Goal: Task Accomplishment & Management: Use online tool/utility

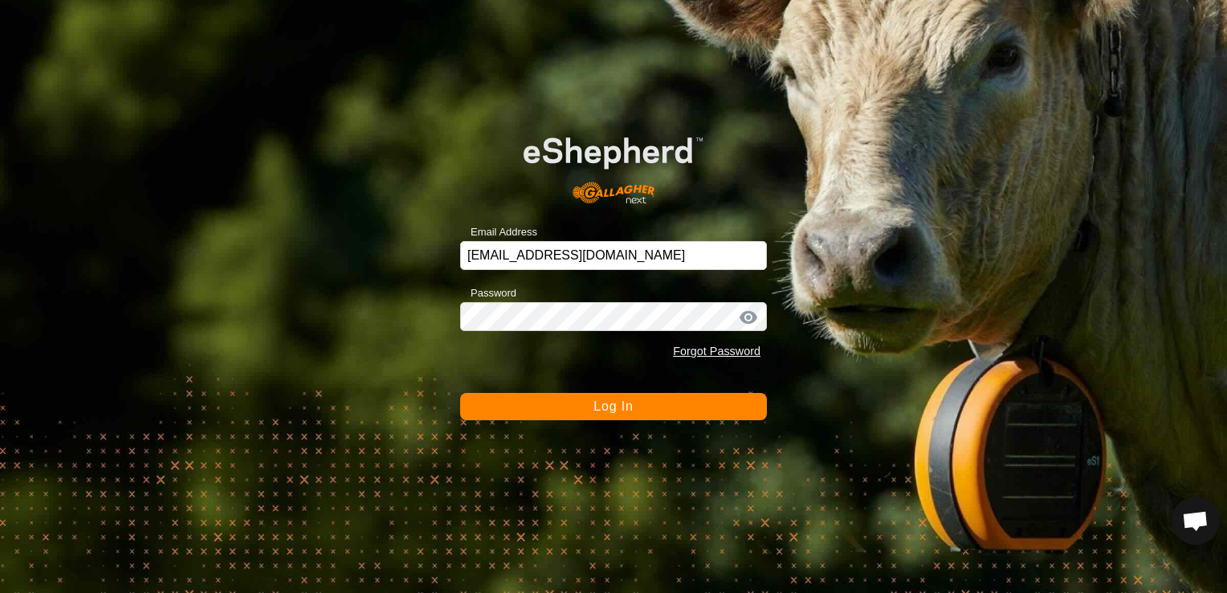
click at [634, 404] on button "Log In" at bounding box center [613, 406] width 307 height 27
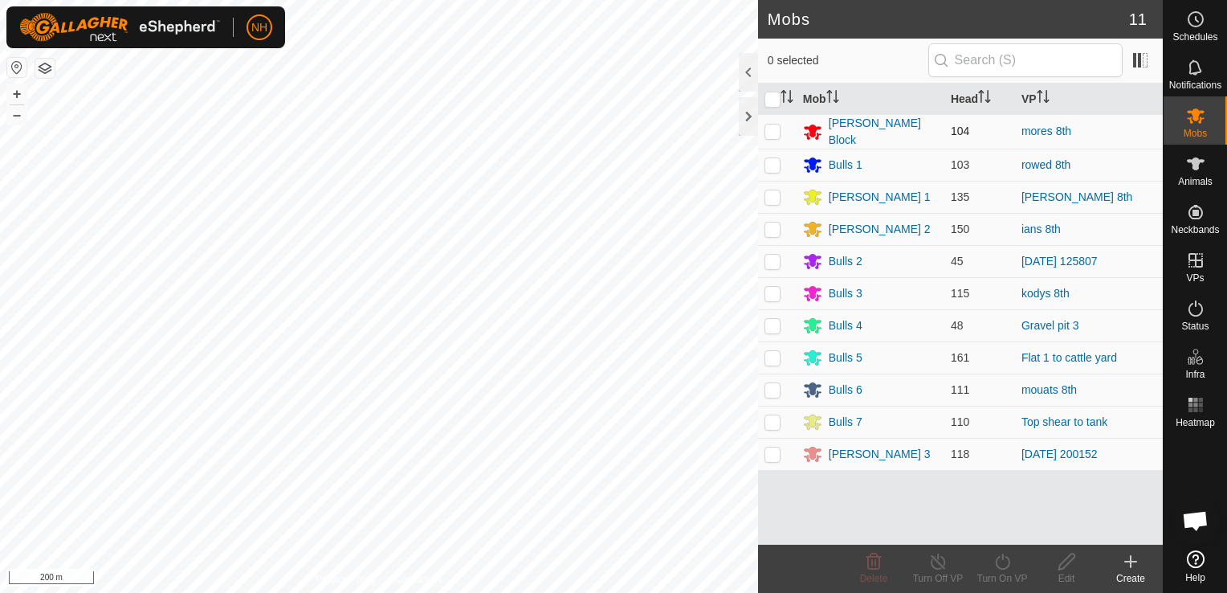
click at [771, 129] on p-checkbox at bounding box center [773, 130] width 16 height 13
checkbox input "true"
click at [999, 570] on icon at bounding box center [1003, 561] width 20 height 19
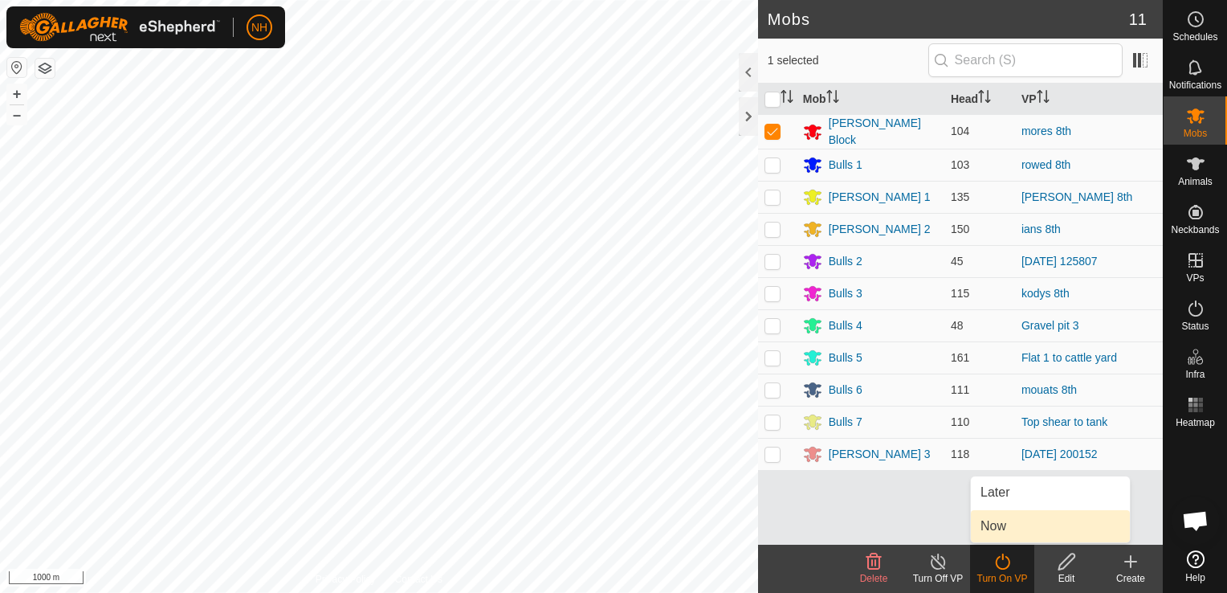
click at [989, 522] on link "Now" at bounding box center [1050, 526] width 159 height 32
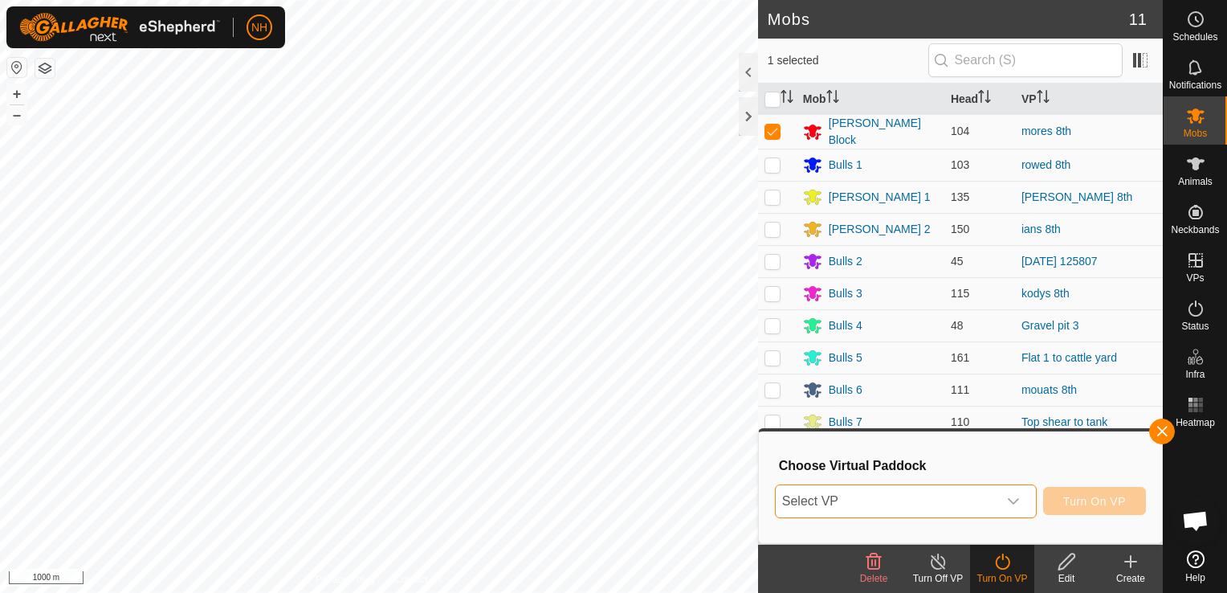
click at [920, 505] on span "Select VP" at bounding box center [887, 501] width 222 height 32
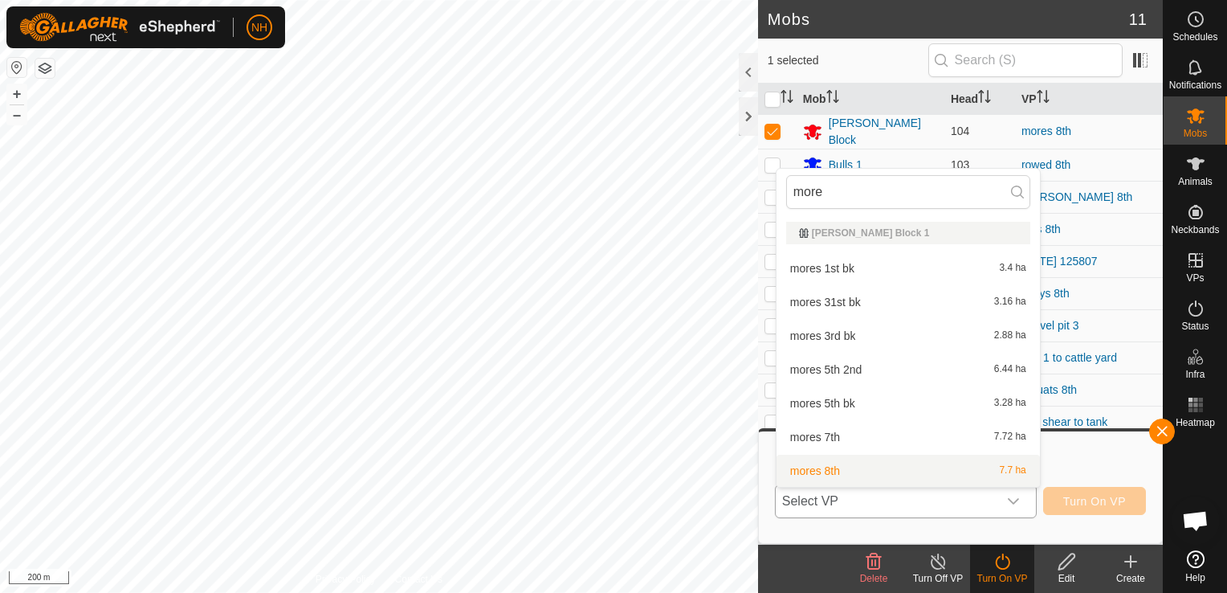
type input "more"
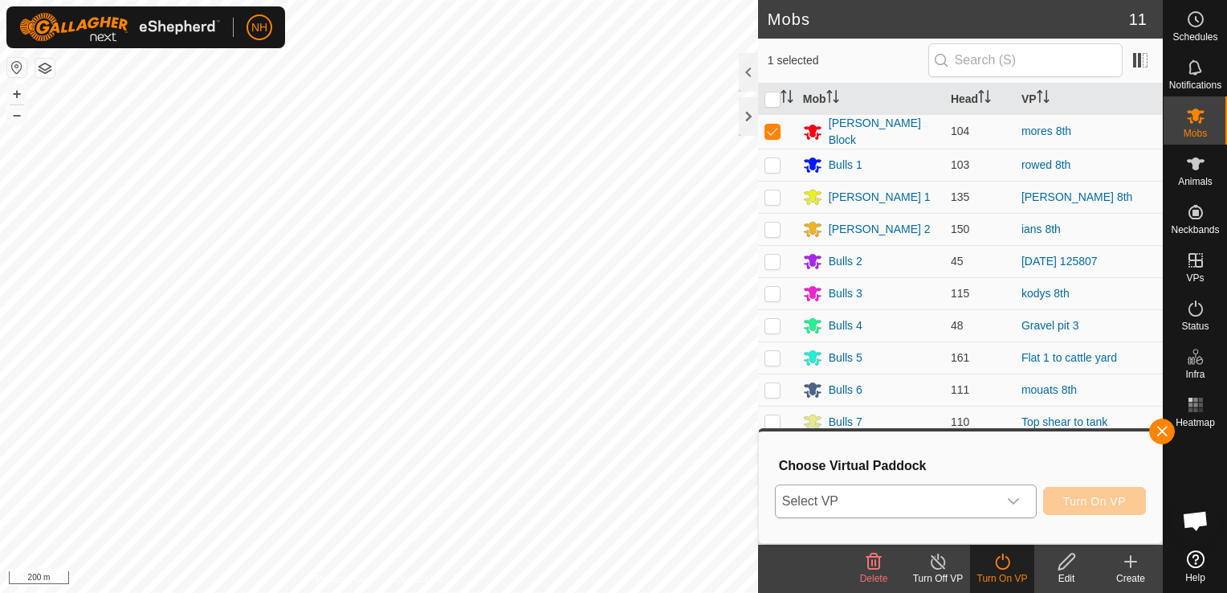
click at [964, 502] on span "Select VP" at bounding box center [887, 501] width 222 height 32
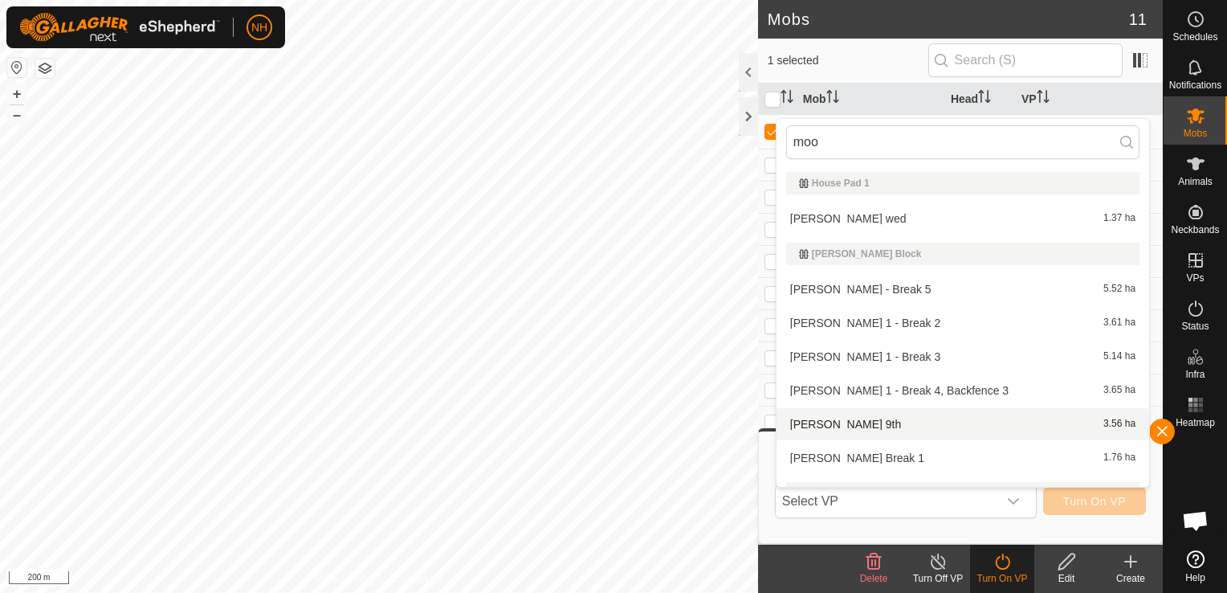
type input "moo"
click at [812, 422] on li "moores 9th 3.56 ha" at bounding box center [963, 424] width 373 height 32
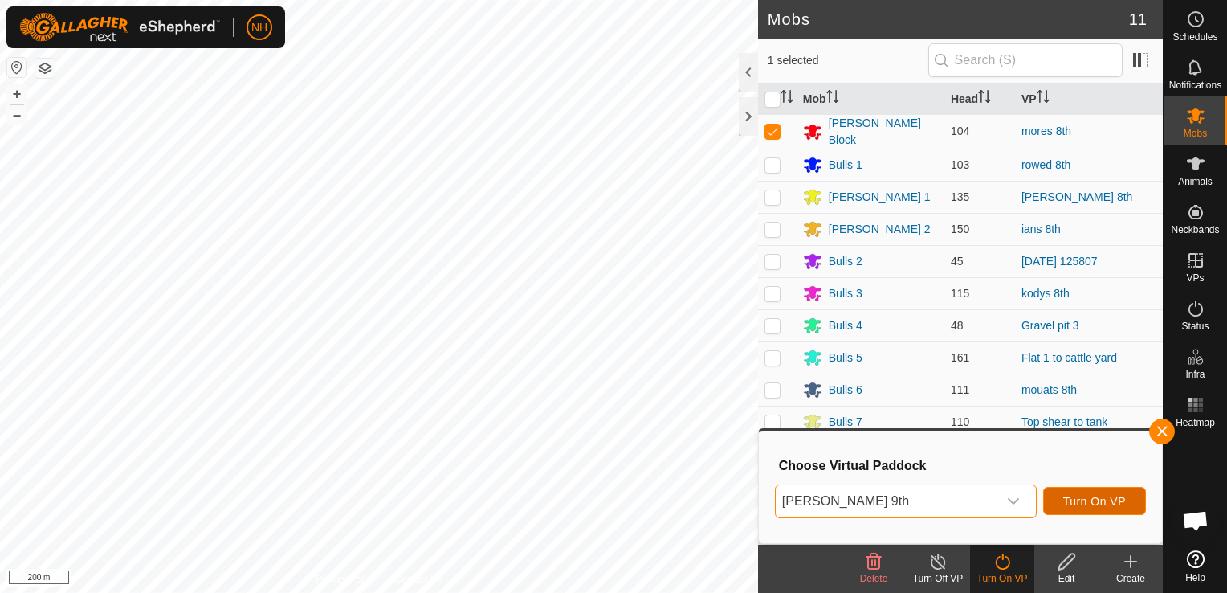
click at [1120, 500] on span "Turn On VP" at bounding box center [1094, 501] width 63 height 13
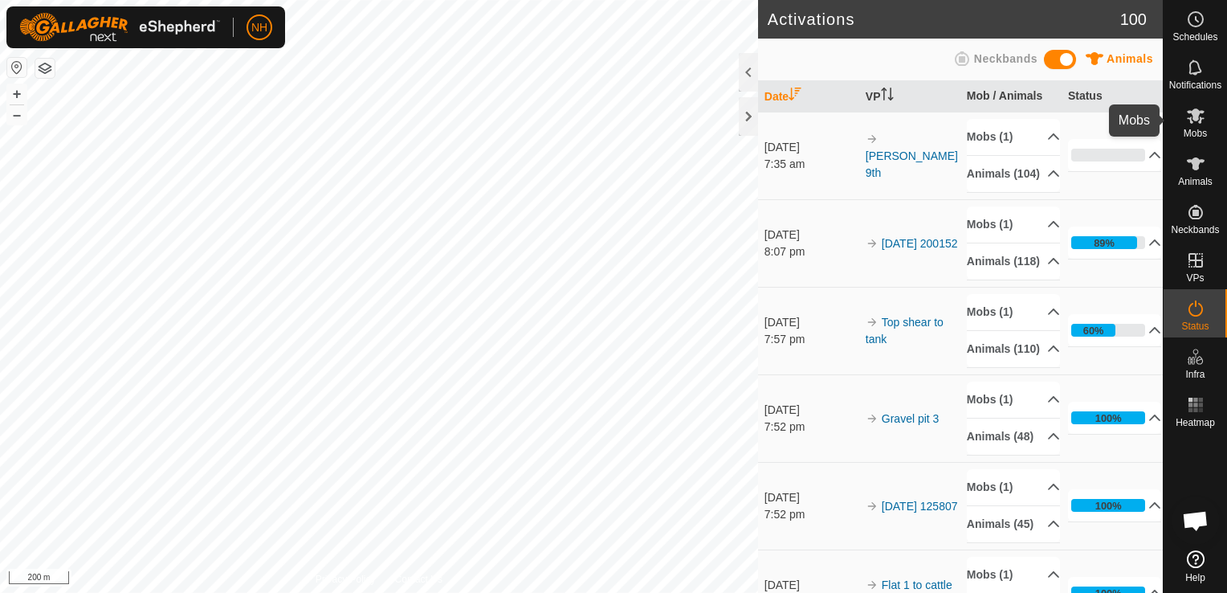
click at [1191, 123] on icon at bounding box center [1196, 115] width 18 height 15
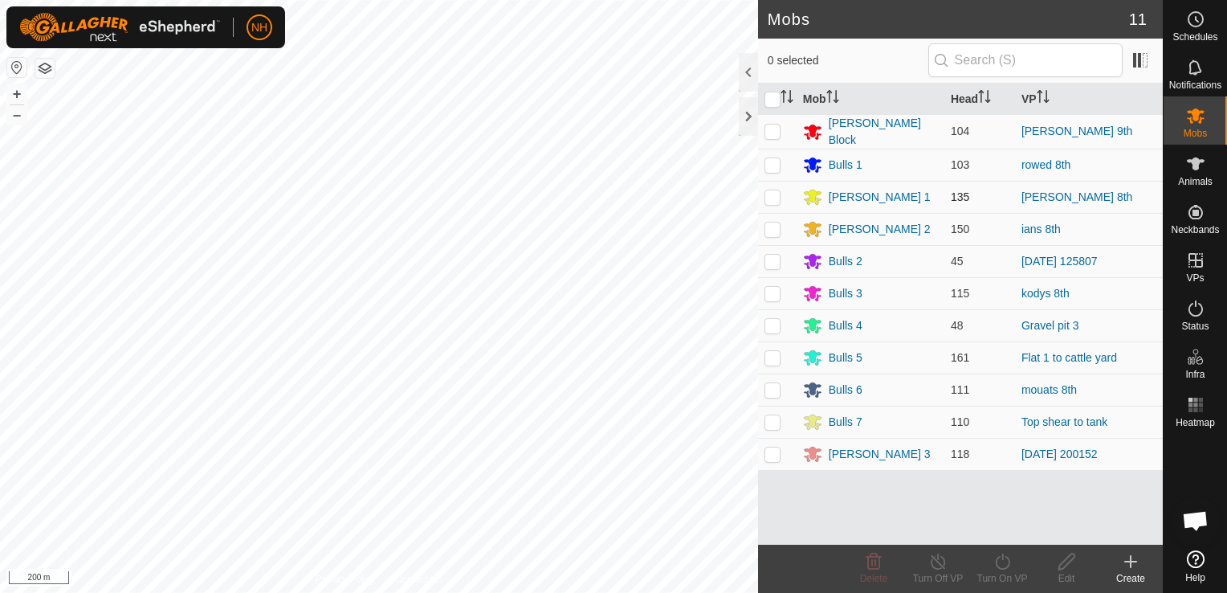
click at [769, 191] on p-checkbox at bounding box center [773, 196] width 16 height 13
checkbox input "true"
click at [995, 567] on icon at bounding box center [1003, 561] width 20 height 19
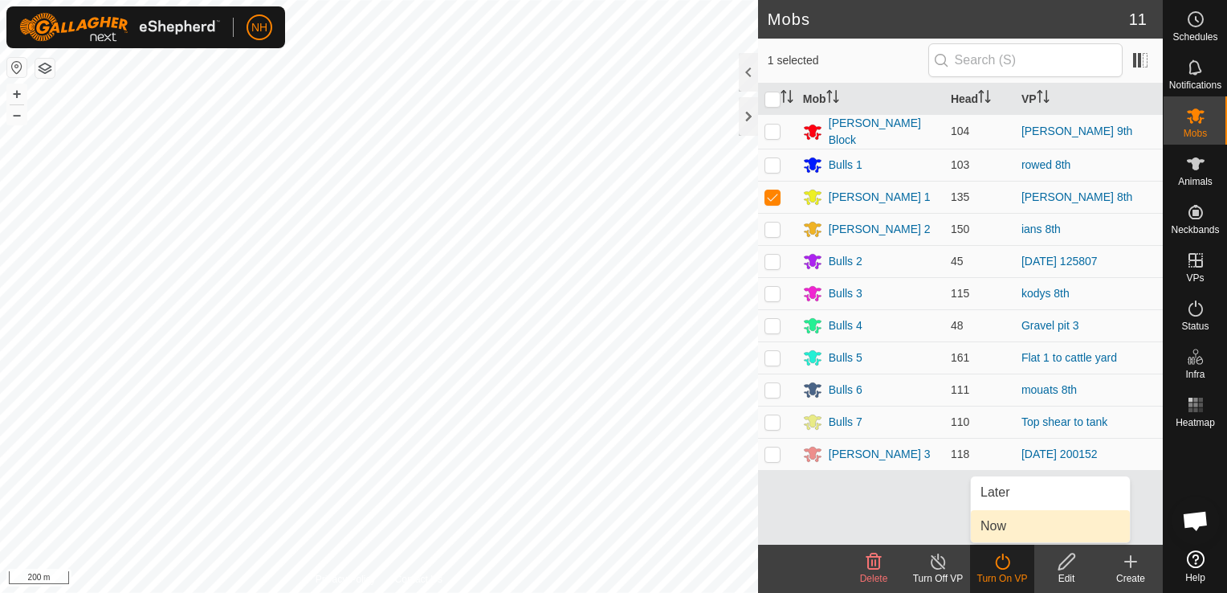
click at [986, 522] on link "Now" at bounding box center [1050, 526] width 159 height 32
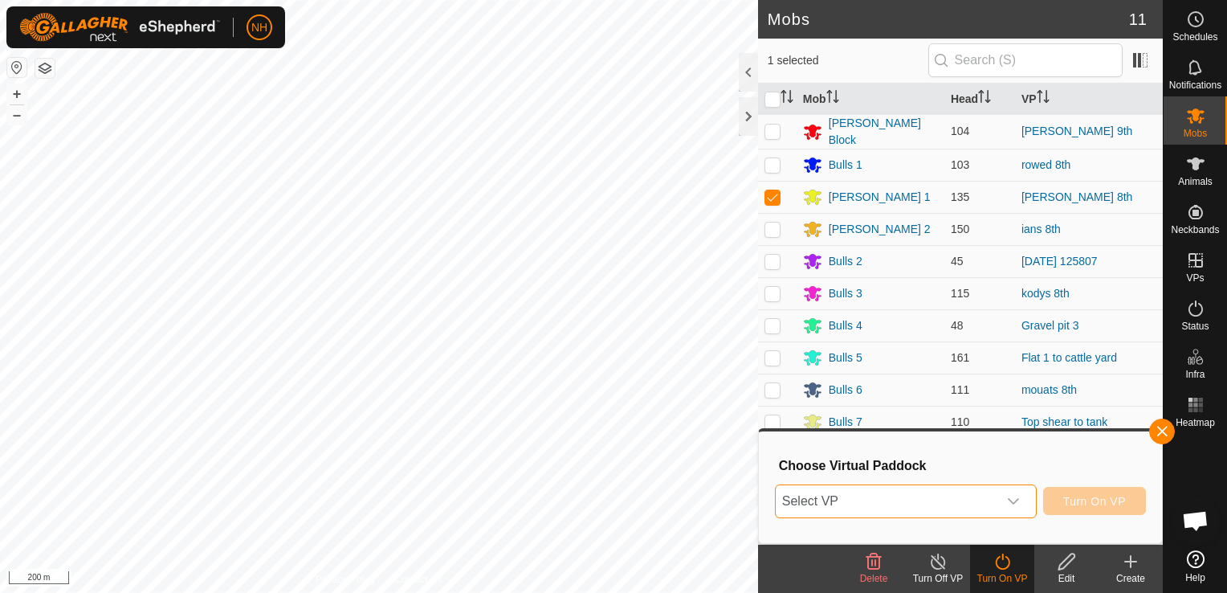
click at [863, 502] on span "Select VP" at bounding box center [887, 501] width 222 height 32
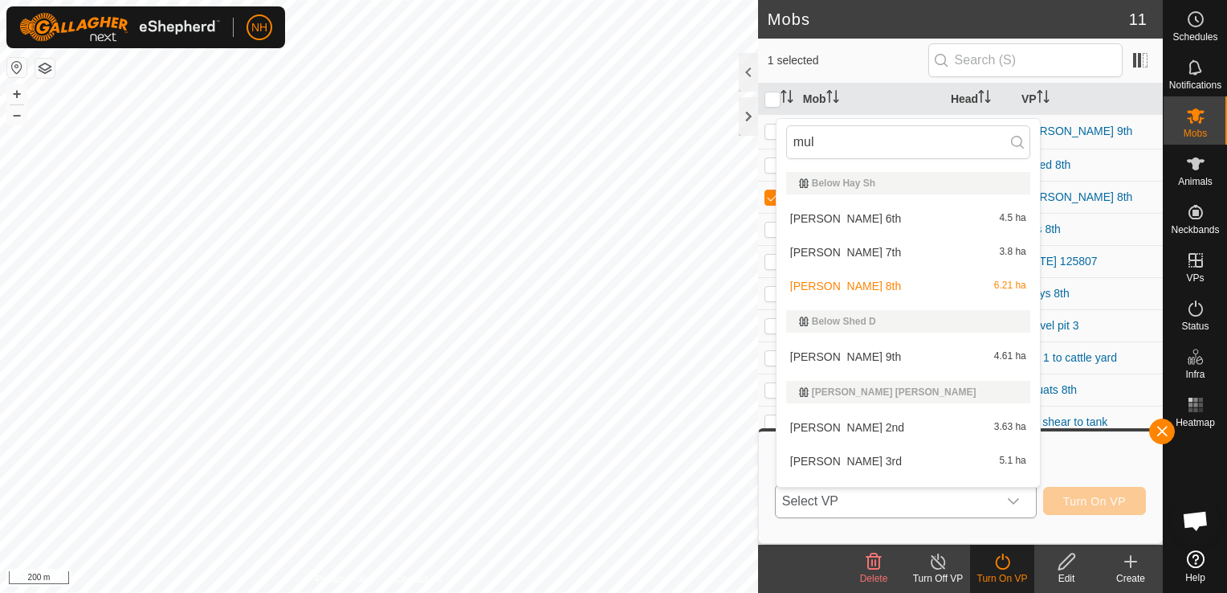
scroll to position [24, 0]
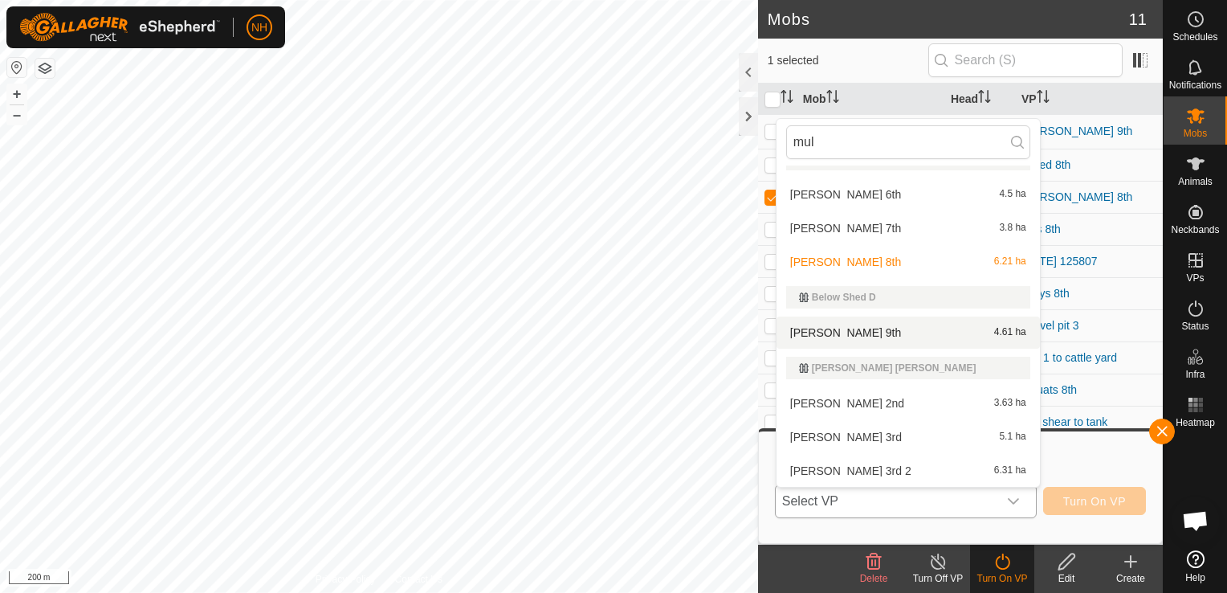
type input "mul"
click at [842, 333] on li "mulvey 9th 4.61 ha" at bounding box center [908, 332] width 263 height 32
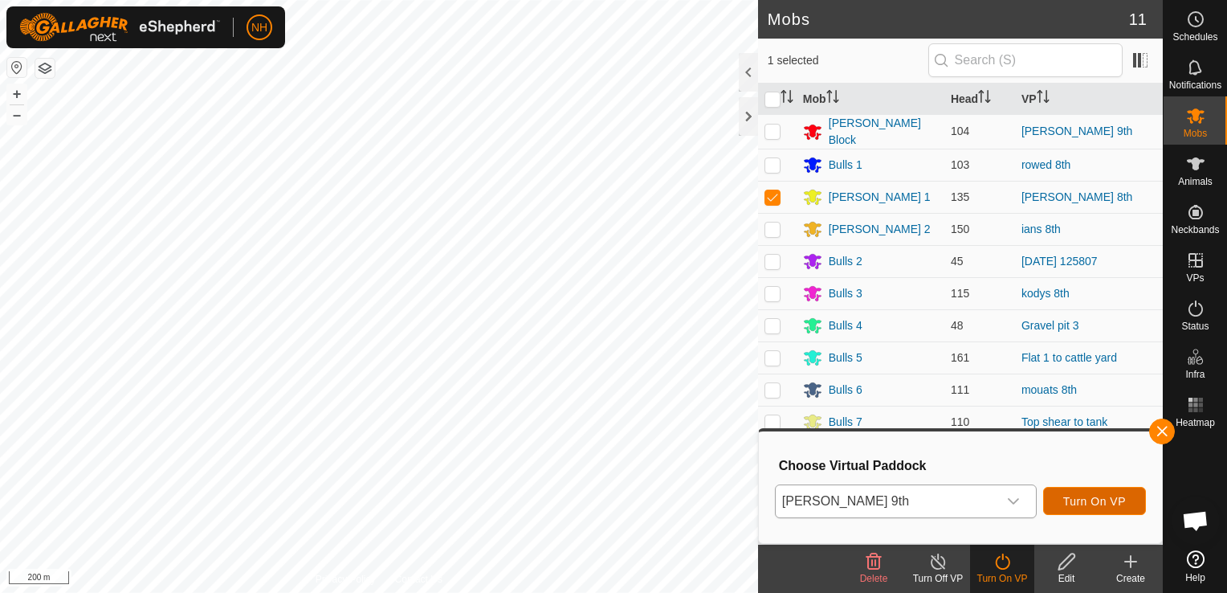
click at [1105, 502] on span "Turn On VP" at bounding box center [1094, 501] width 63 height 13
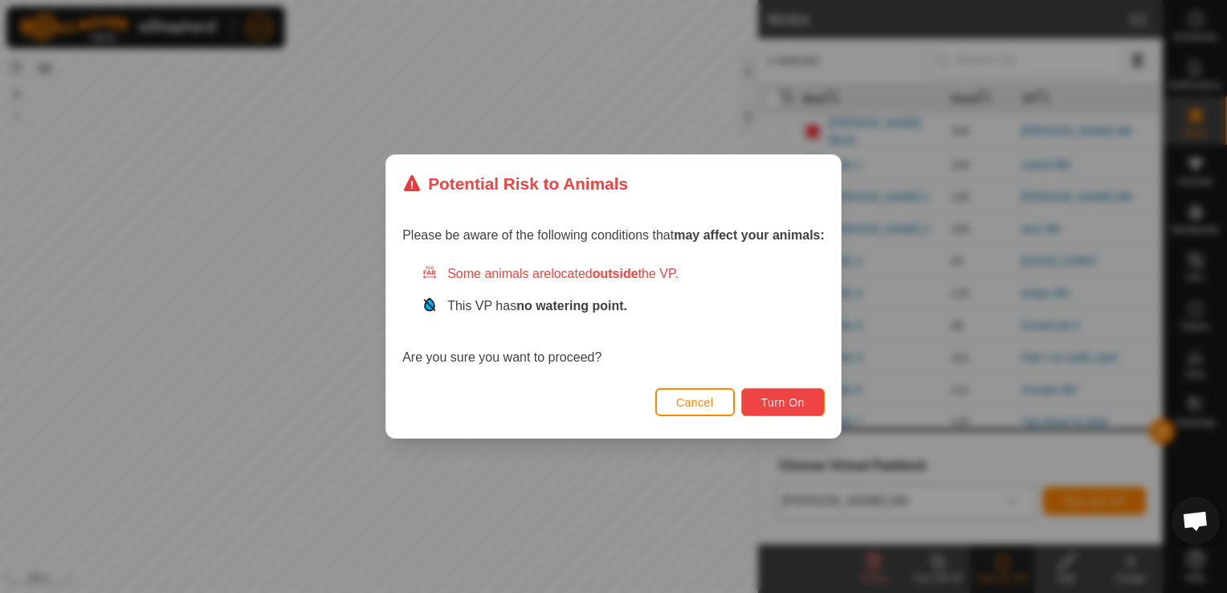
click at [798, 401] on span "Turn On" at bounding box center [782, 402] width 43 height 13
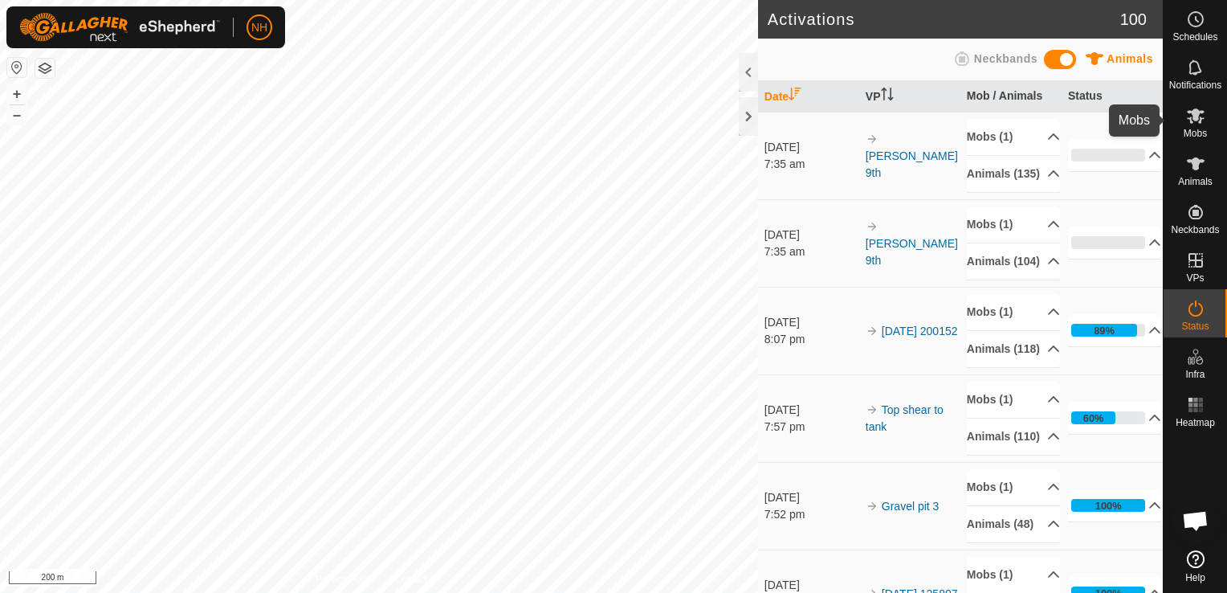
click at [1197, 125] on es-mob-svg-icon at bounding box center [1195, 116] width 29 height 26
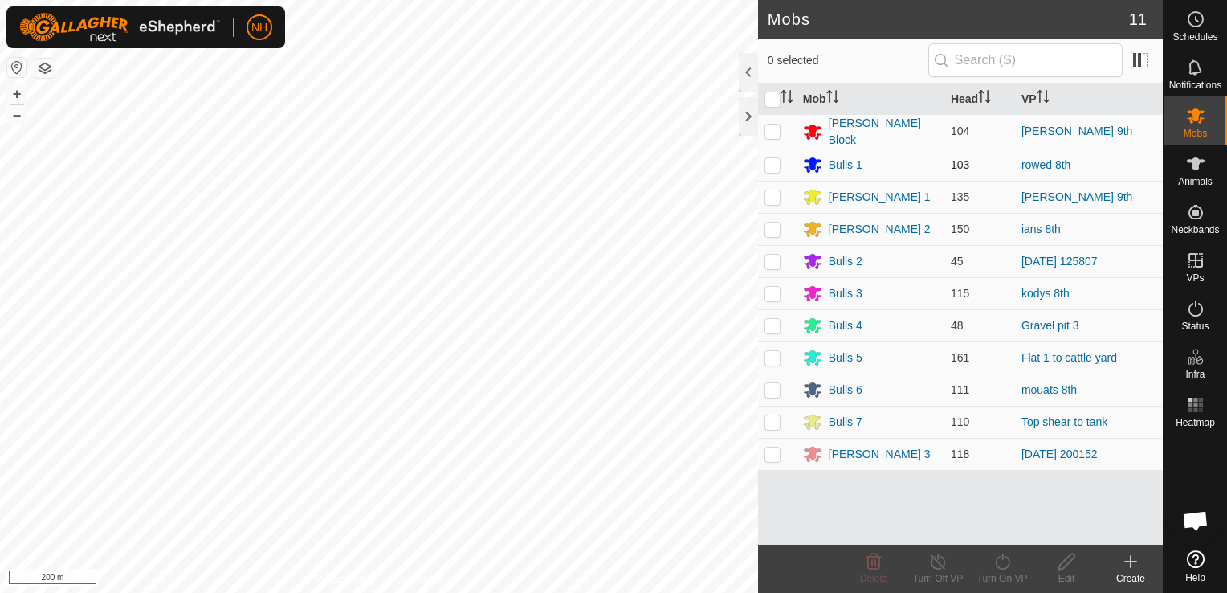
click at [775, 161] on p-checkbox at bounding box center [773, 164] width 16 height 13
checkbox input "true"
click at [998, 557] on icon at bounding box center [1003, 561] width 20 height 19
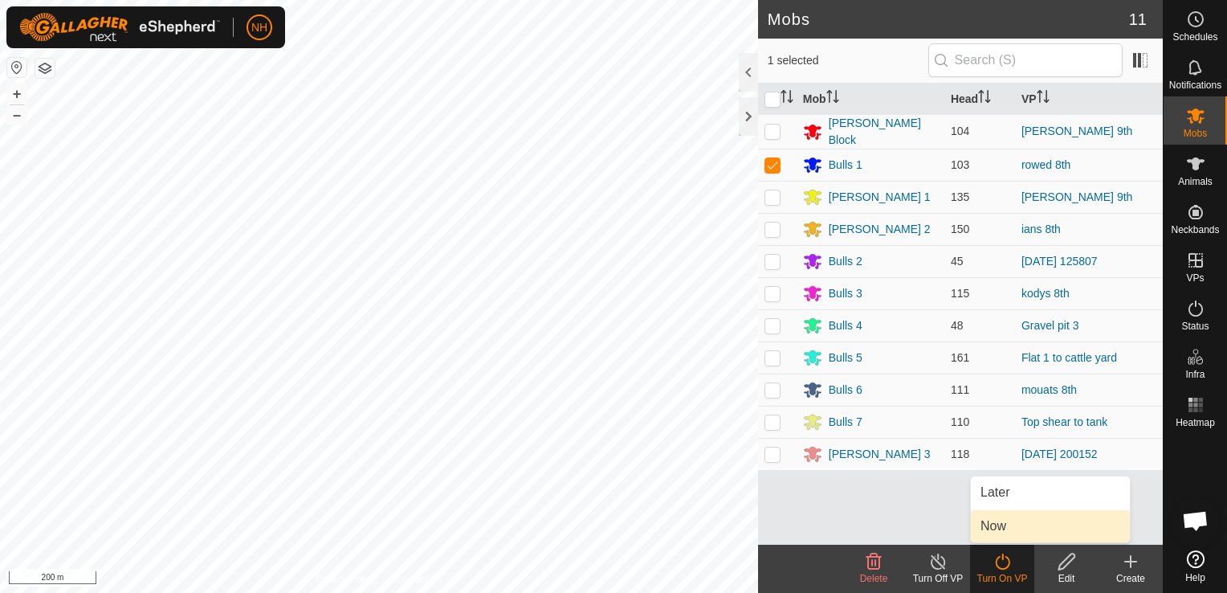
click at [998, 528] on link "Now" at bounding box center [1050, 526] width 159 height 32
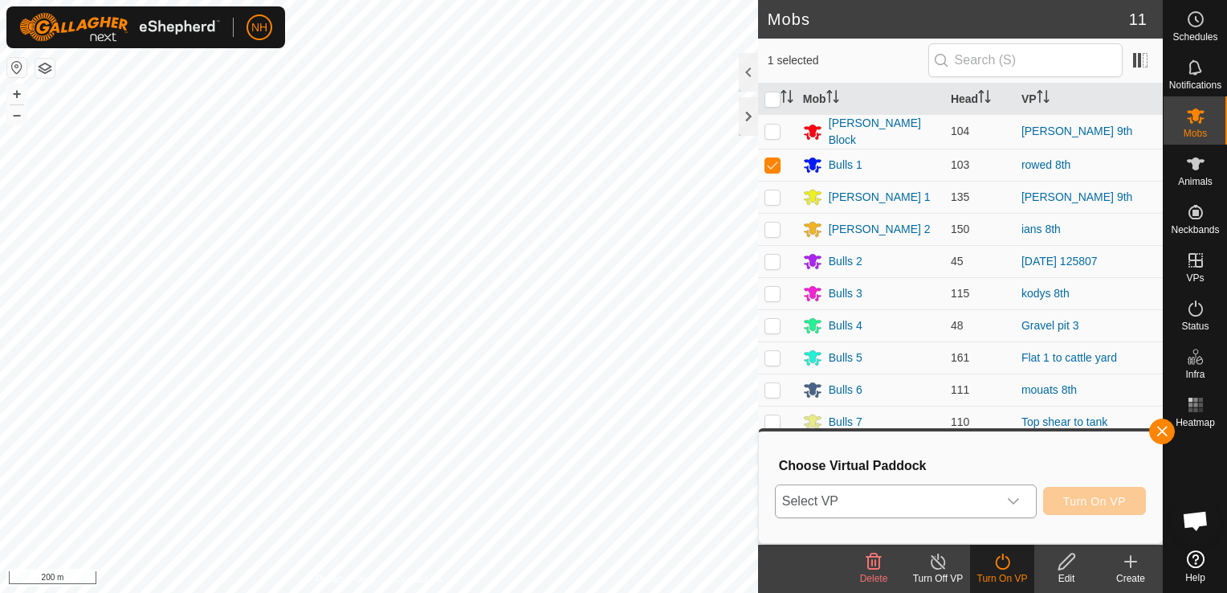
click at [943, 502] on span "Select VP" at bounding box center [887, 501] width 222 height 32
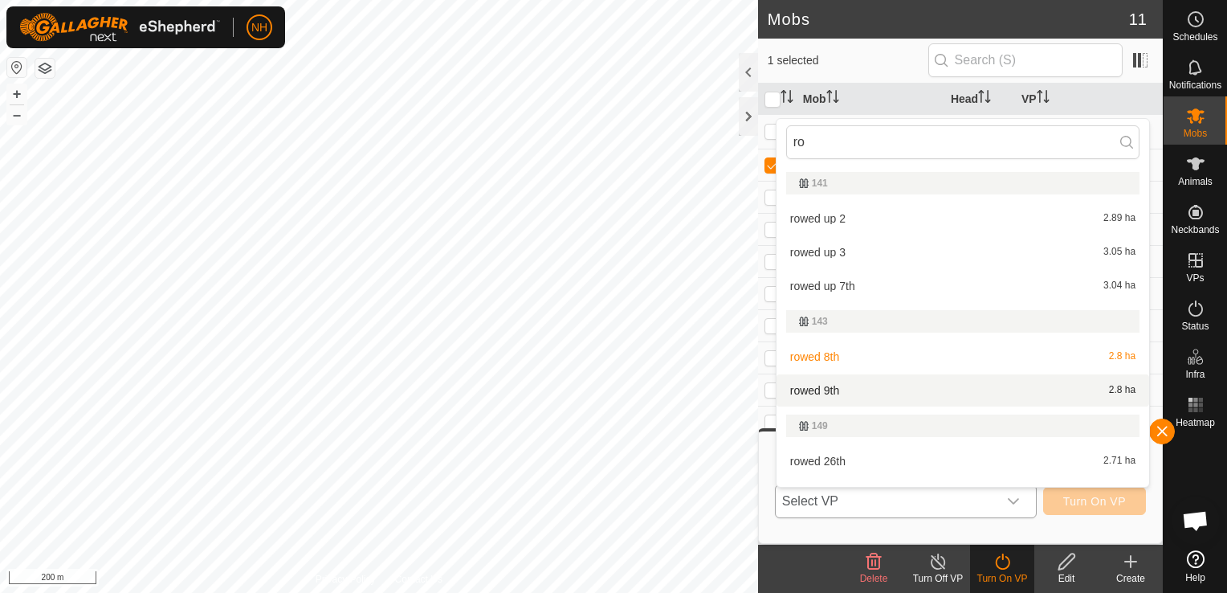
type input "ro"
click at [835, 390] on li "rowed 9th 2.8 ha" at bounding box center [963, 390] width 373 height 32
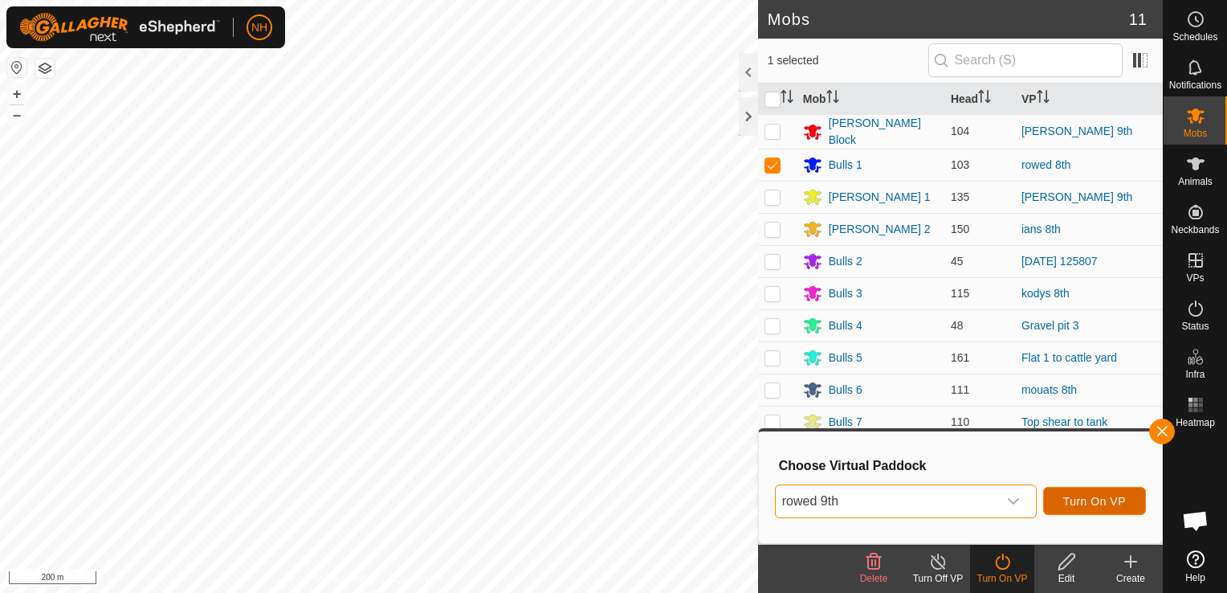
click at [1080, 500] on span "Turn On VP" at bounding box center [1094, 501] width 63 height 13
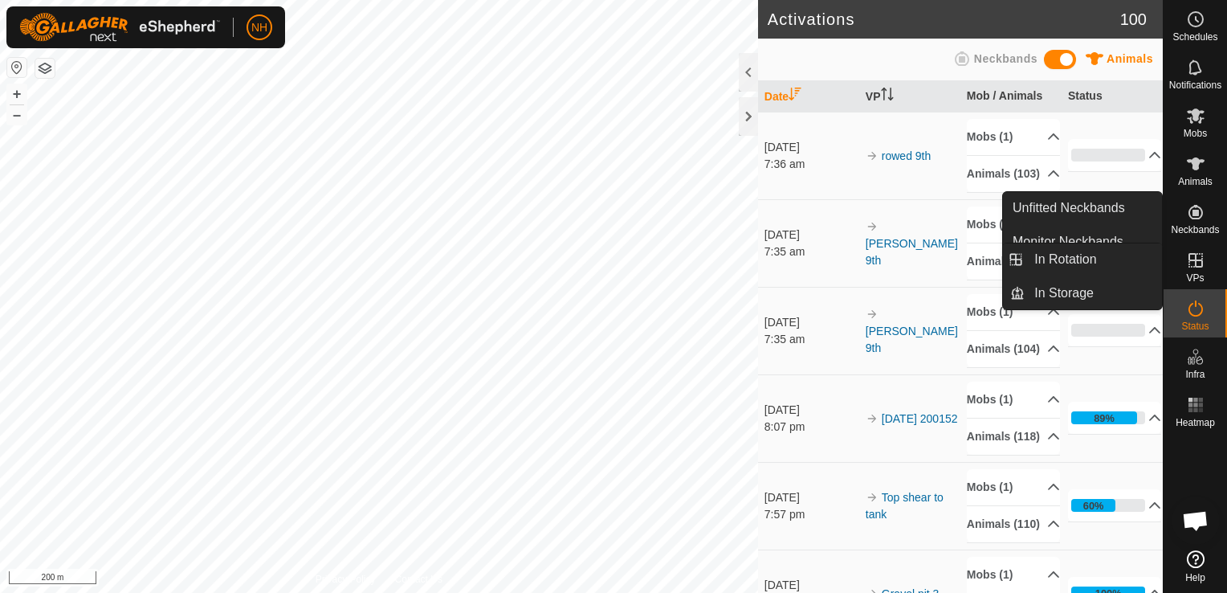
click at [1195, 255] on icon at bounding box center [1195, 260] width 19 height 19
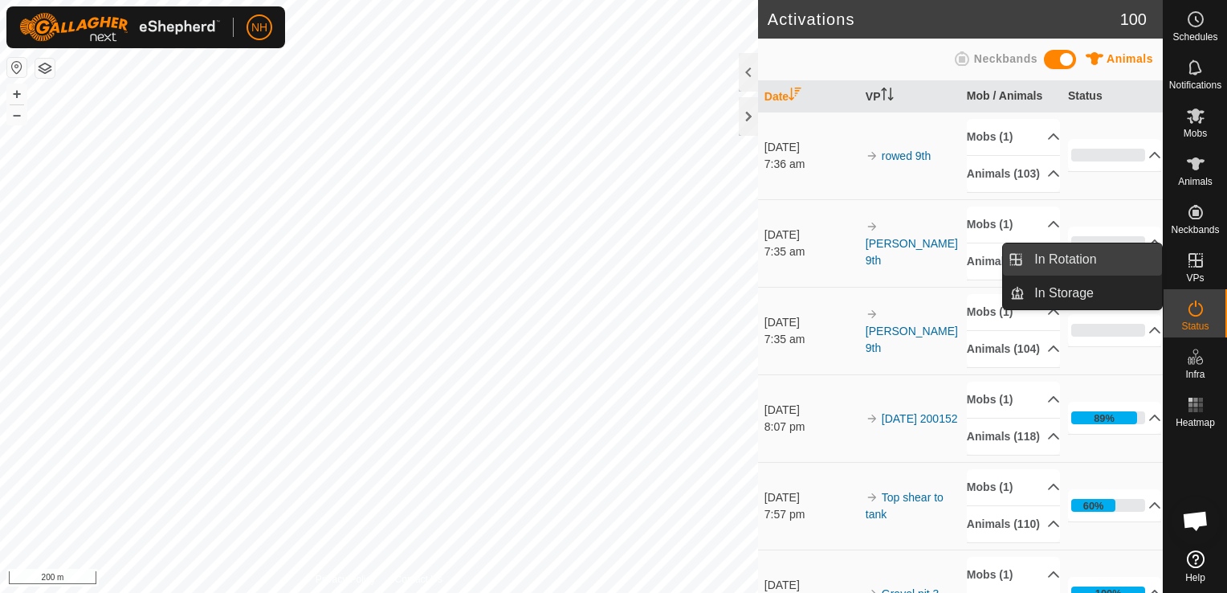
click at [1112, 256] on link "In Rotation" at bounding box center [1093, 259] width 137 height 32
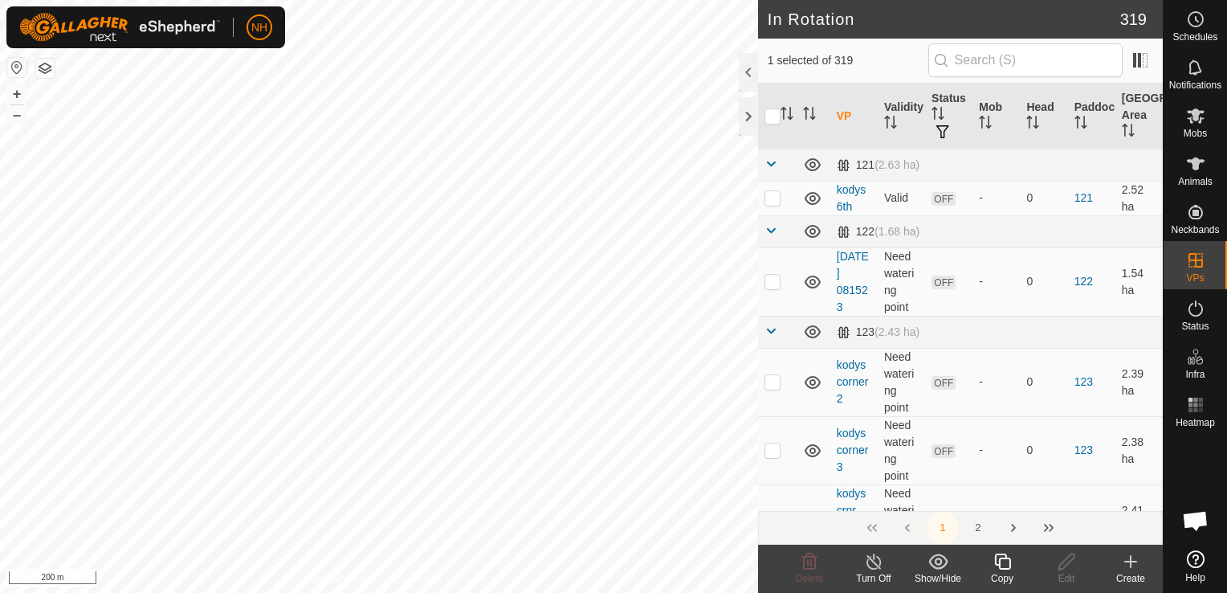
click at [1128, 557] on icon at bounding box center [1130, 561] width 19 height 19
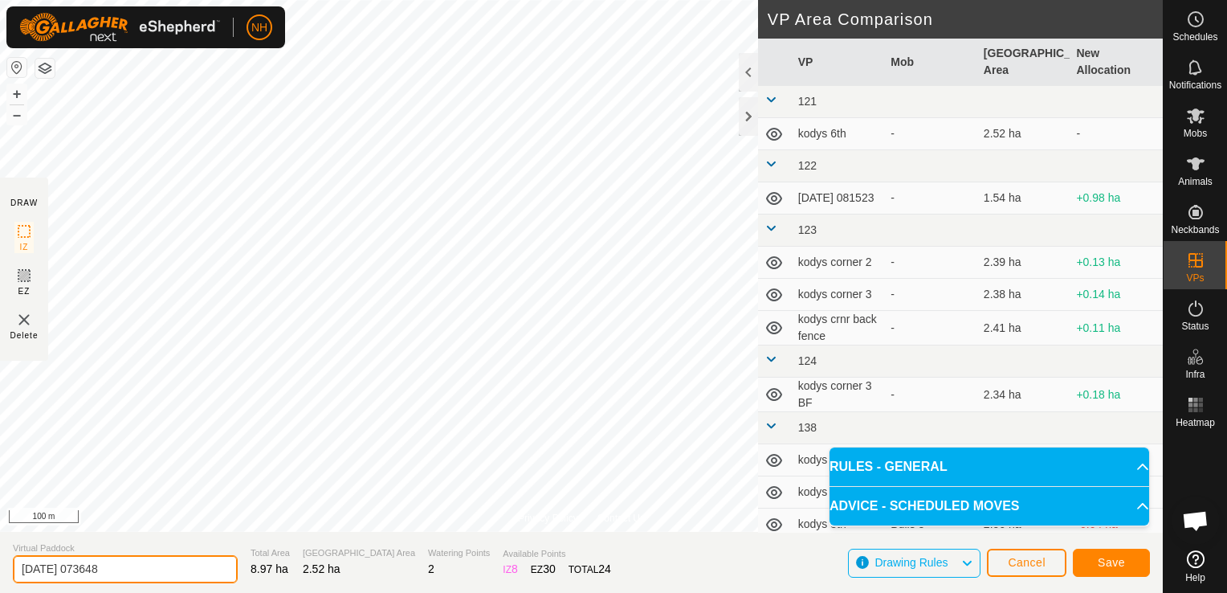
click at [169, 566] on input "2025-09-09 073648" at bounding box center [125, 569] width 225 height 28
type input "2"
type input "kodys 9th 2"
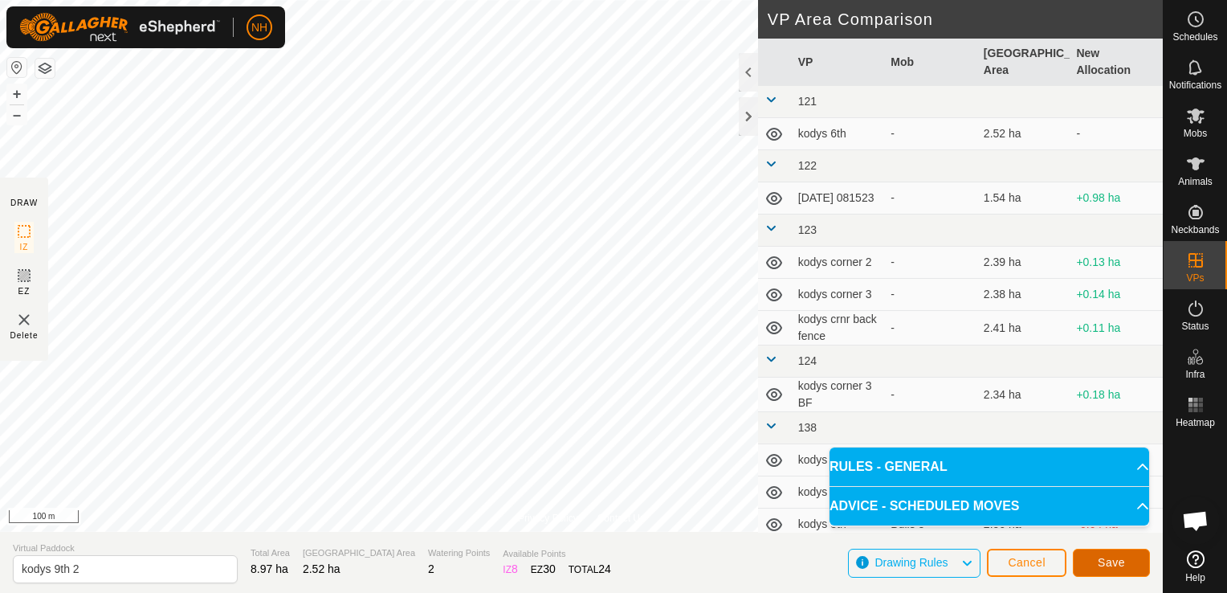
click at [1092, 561] on button "Save" at bounding box center [1111, 563] width 77 height 28
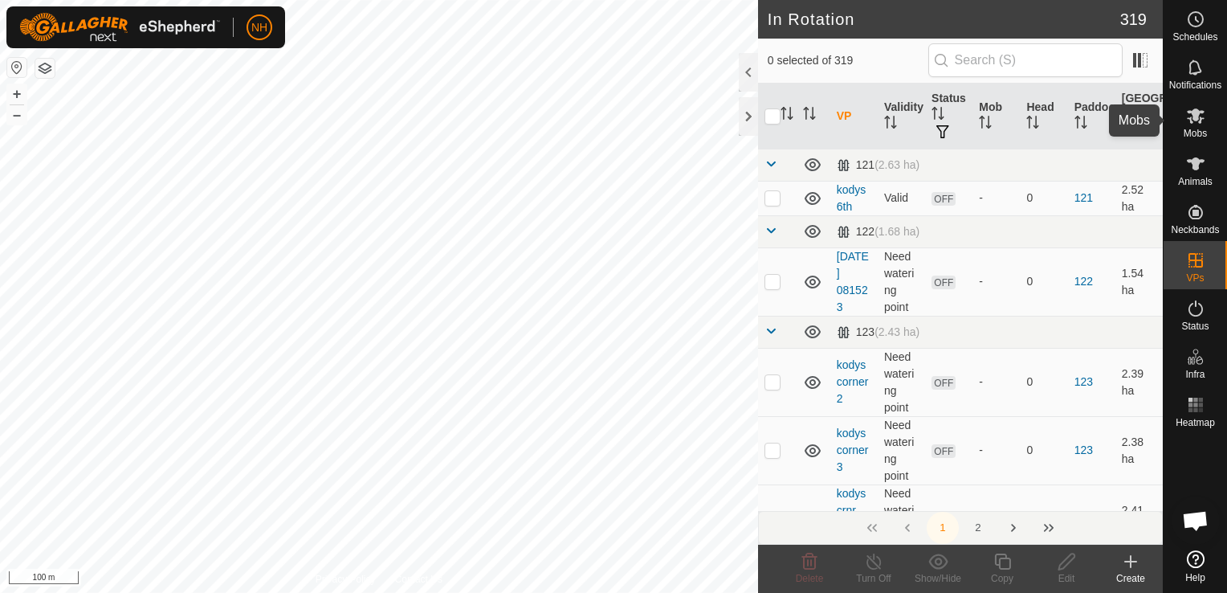
click at [1199, 116] on icon at bounding box center [1195, 115] width 19 height 19
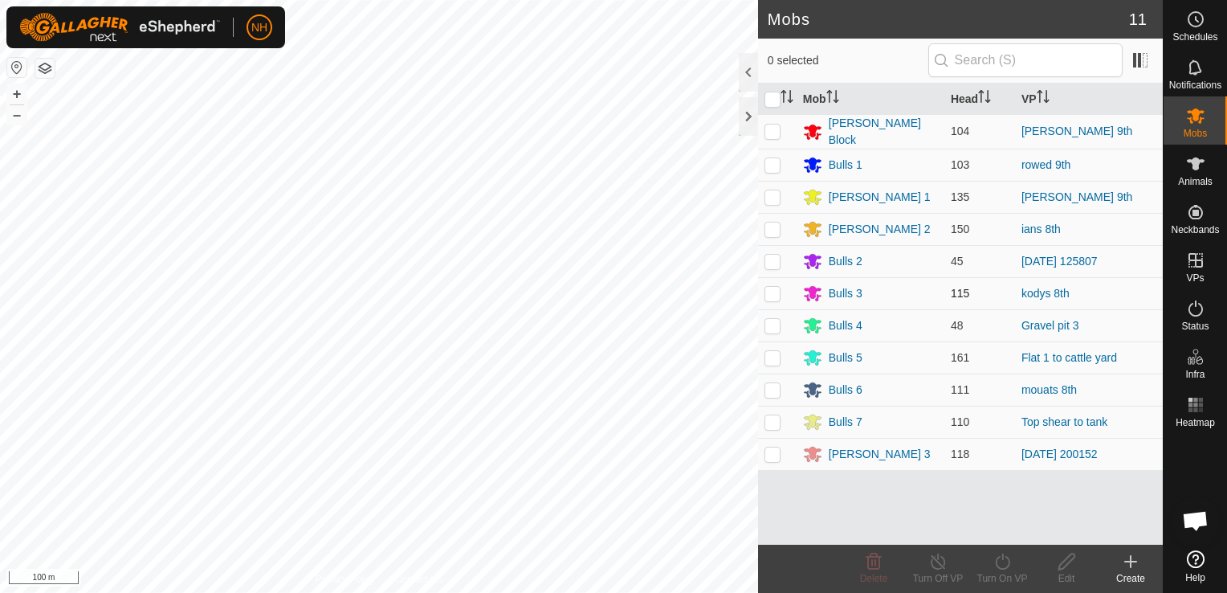
click at [775, 290] on p-checkbox at bounding box center [773, 293] width 16 height 13
checkbox input "true"
click at [1007, 573] on div "Turn On VP" at bounding box center [1002, 578] width 64 height 14
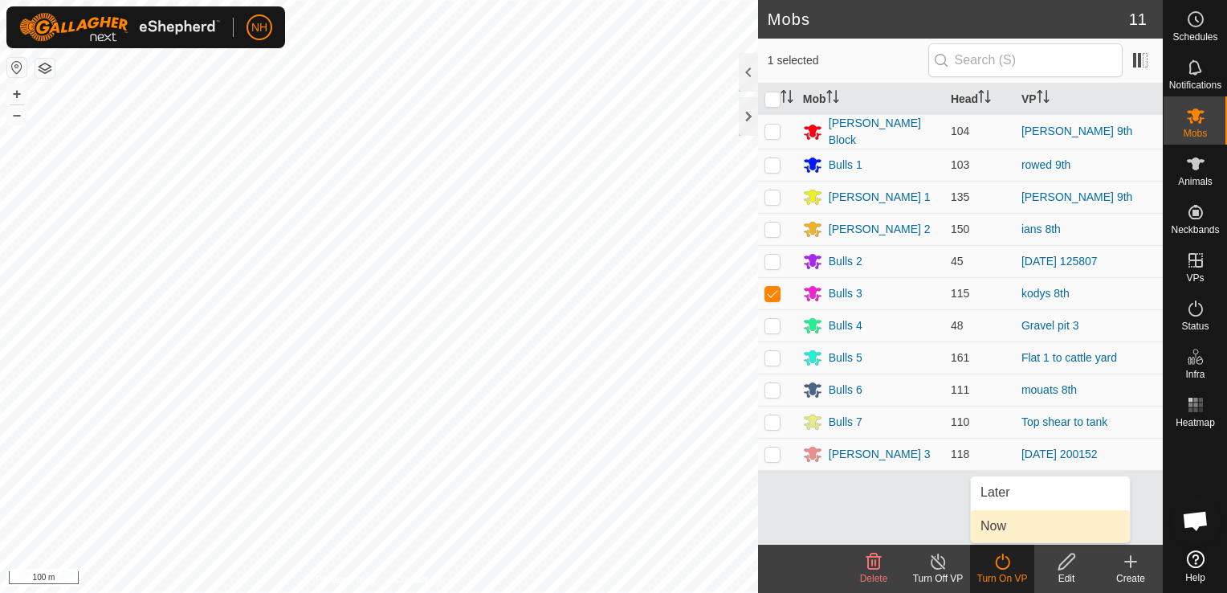
click at [1018, 524] on link "Now" at bounding box center [1050, 526] width 159 height 32
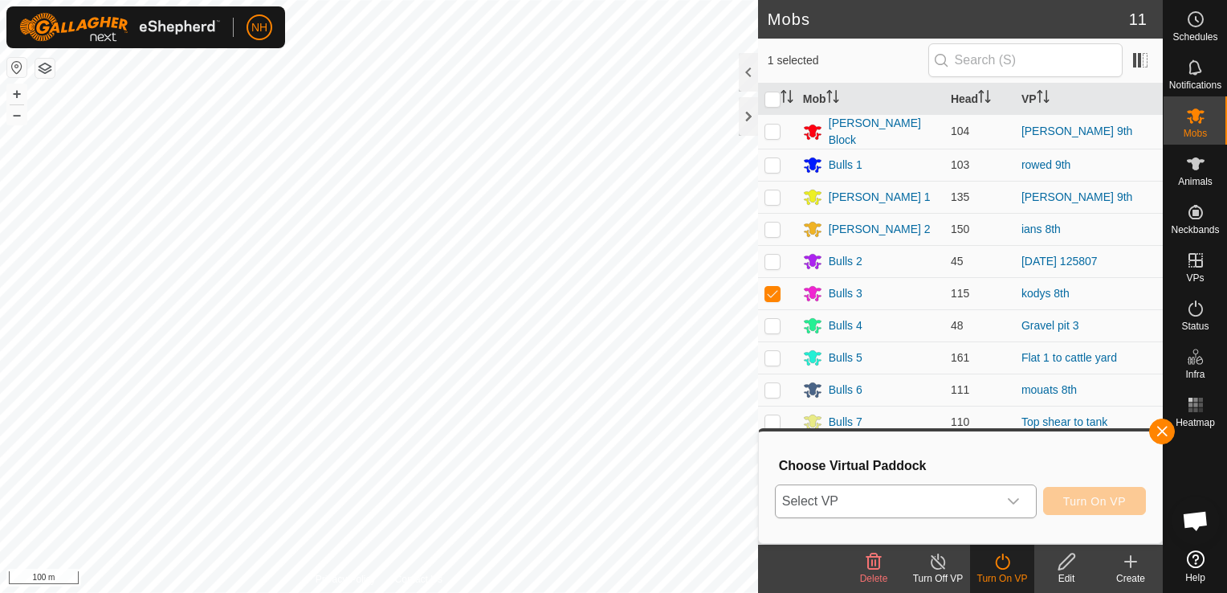
click at [920, 509] on span "Select VP" at bounding box center [887, 501] width 222 height 32
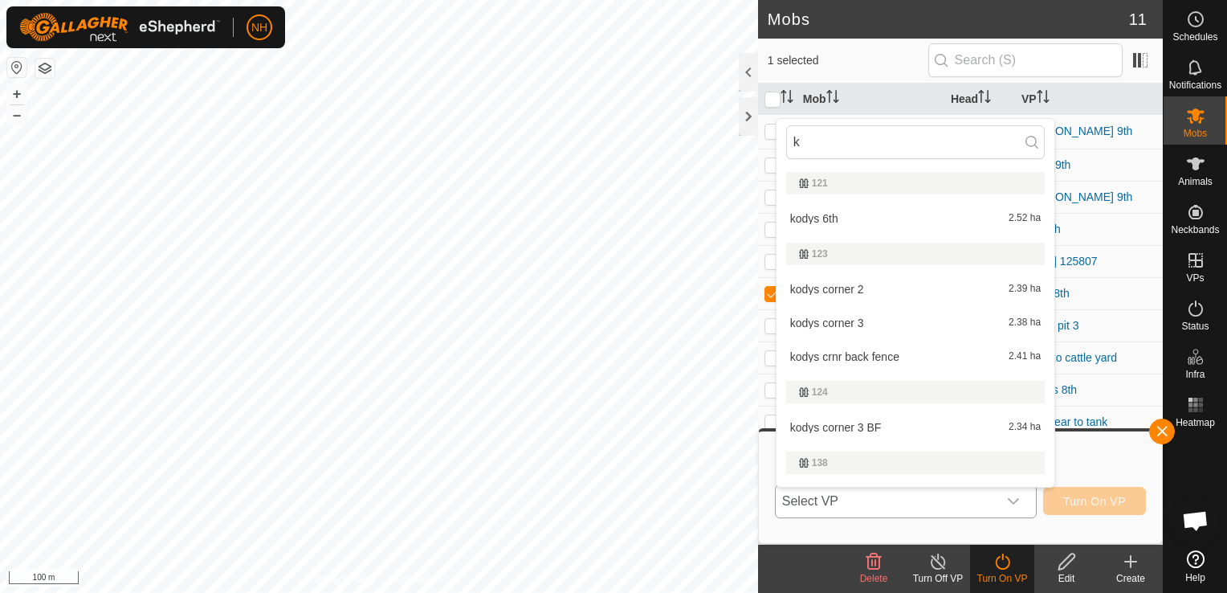
type input "ko"
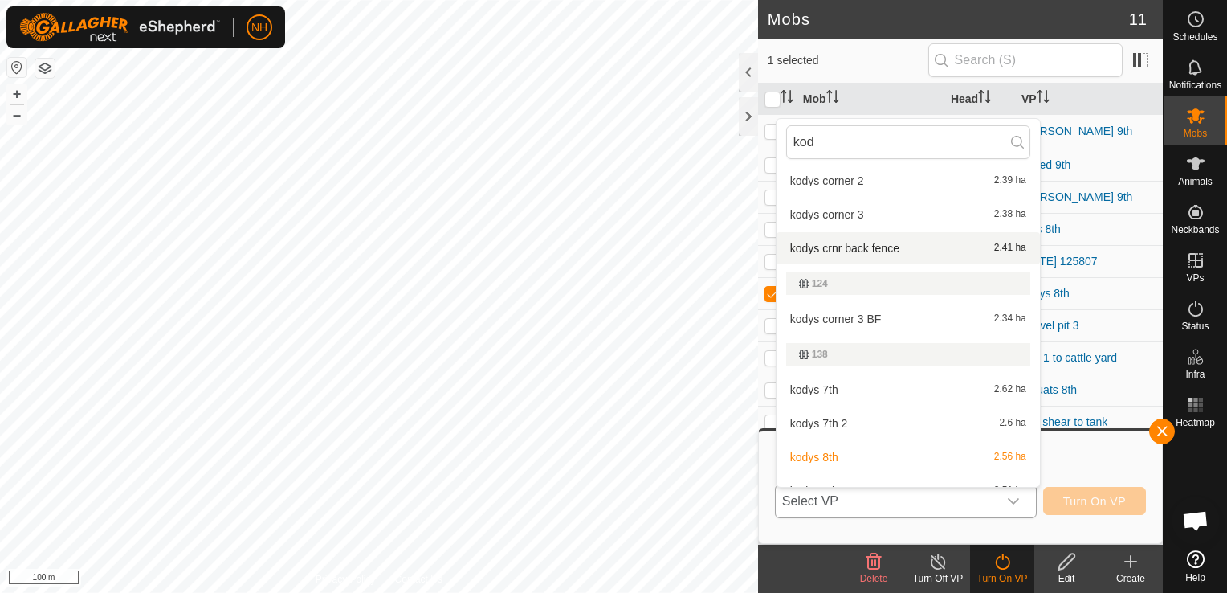
scroll to position [233, 0]
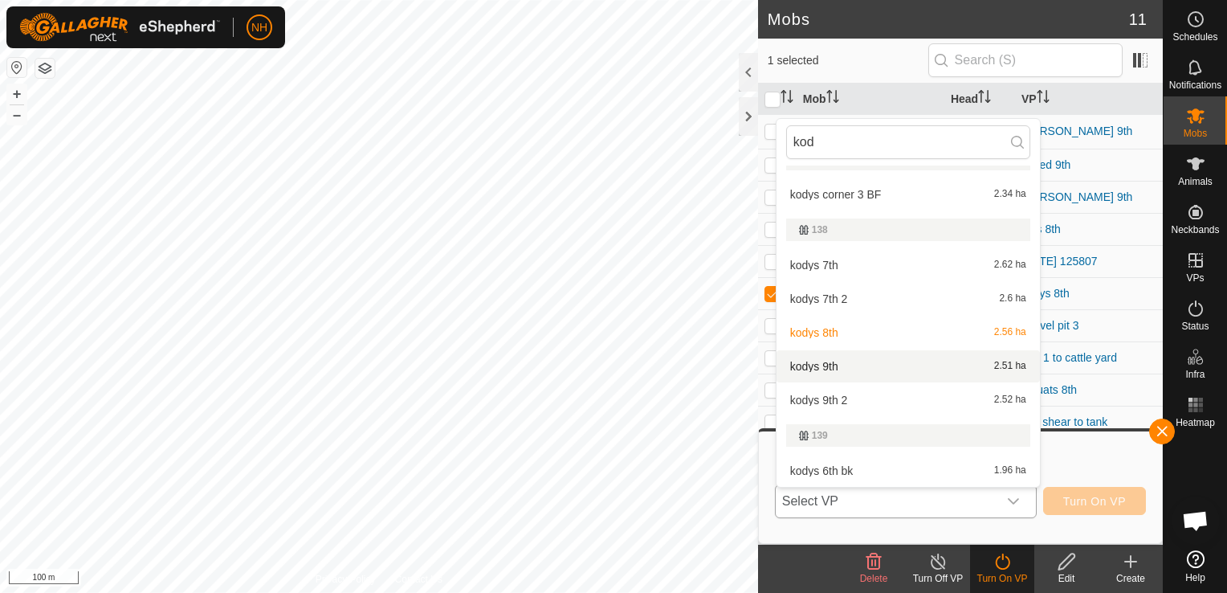
type input "kod"
click at [861, 370] on li "kodys 9th 2.51 ha" at bounding box center [908, 366] width 263 height 32
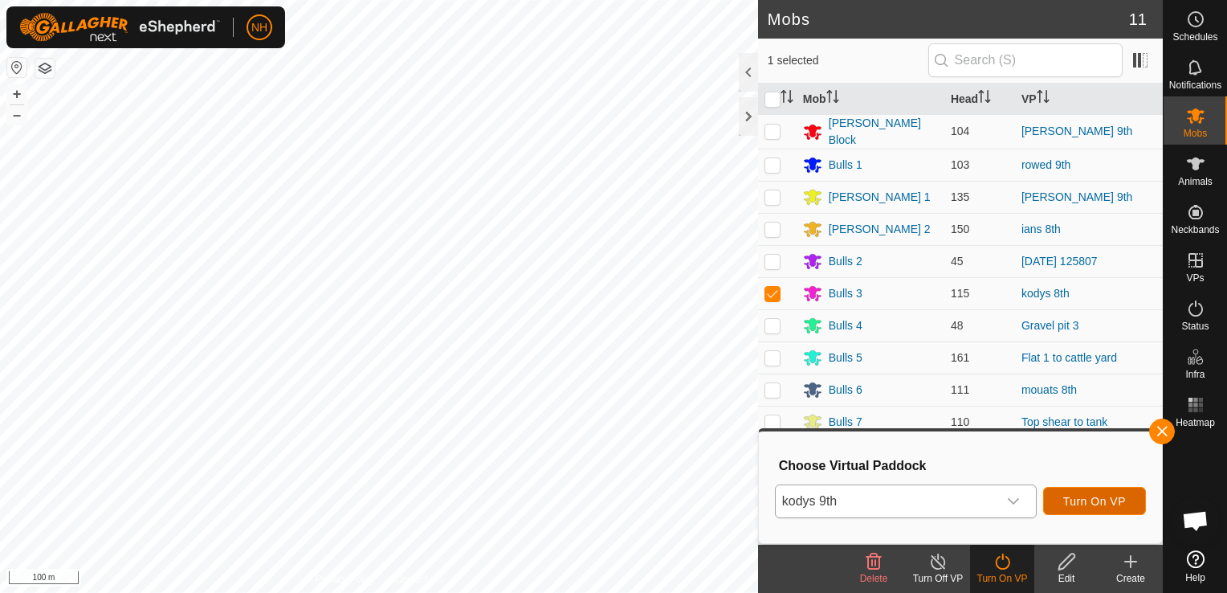
click at [1079, 496] on span "Turn On VP" at bounding box center [1094, 501] width 63 height 13
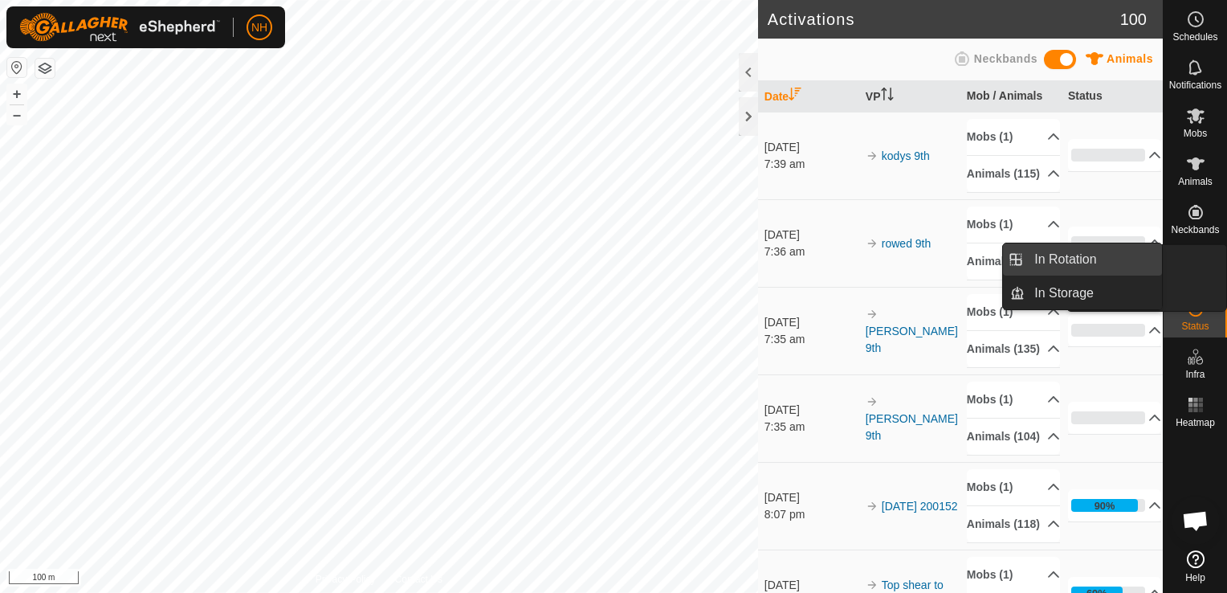
click at [1119, 262] on link "In Rotation" at bounding box center [1093, 259] width 137 height 32
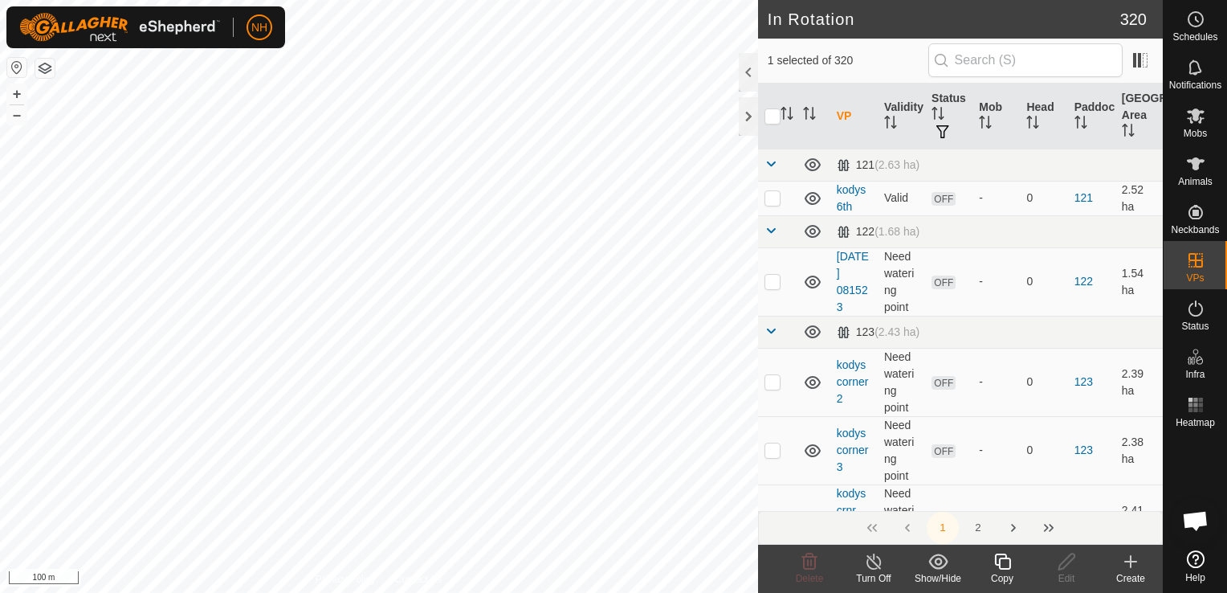
click at [1131, 567] on icon at bounding box center [1131, 561] width 0 height 11
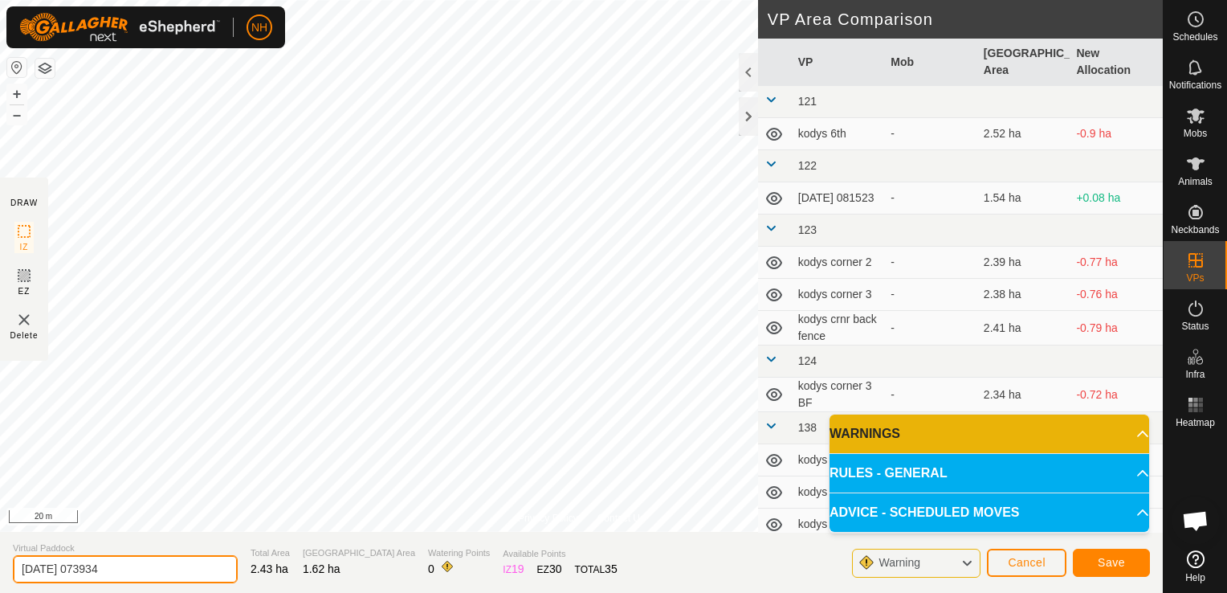
click at [209, 570] on input "2025-09-09 073934" at bounding box center [125, 569] width 225 height 28
type input "2"
type input "kodys 9th bk"
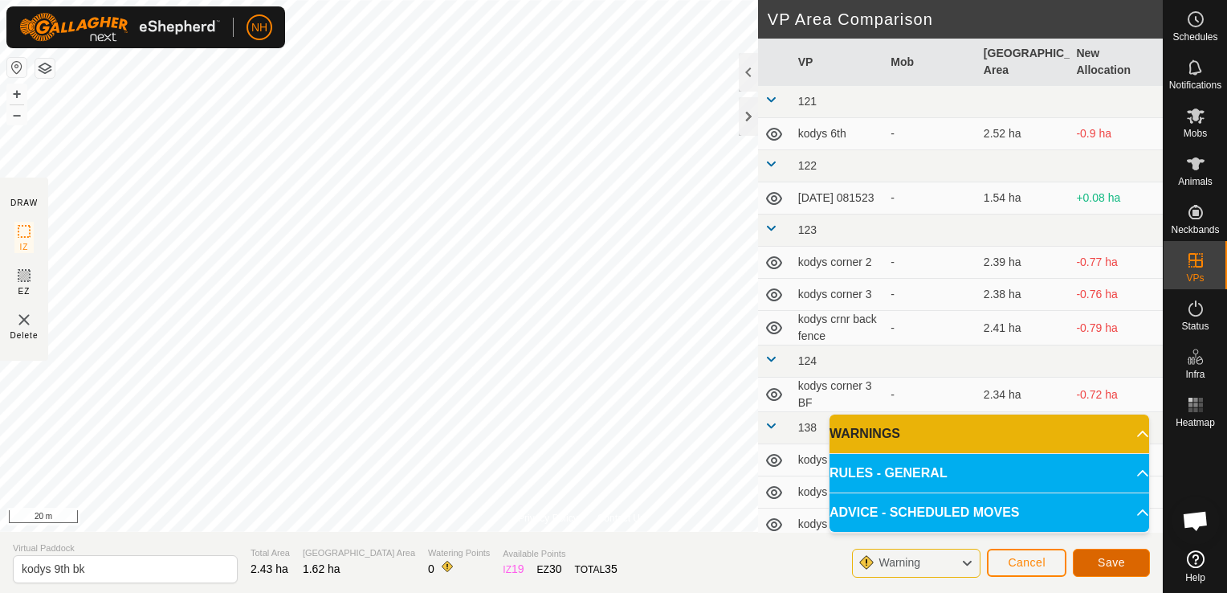
click at [1108, 563] on span "Save" at bounding box center [1111, 562] width 27 height 13
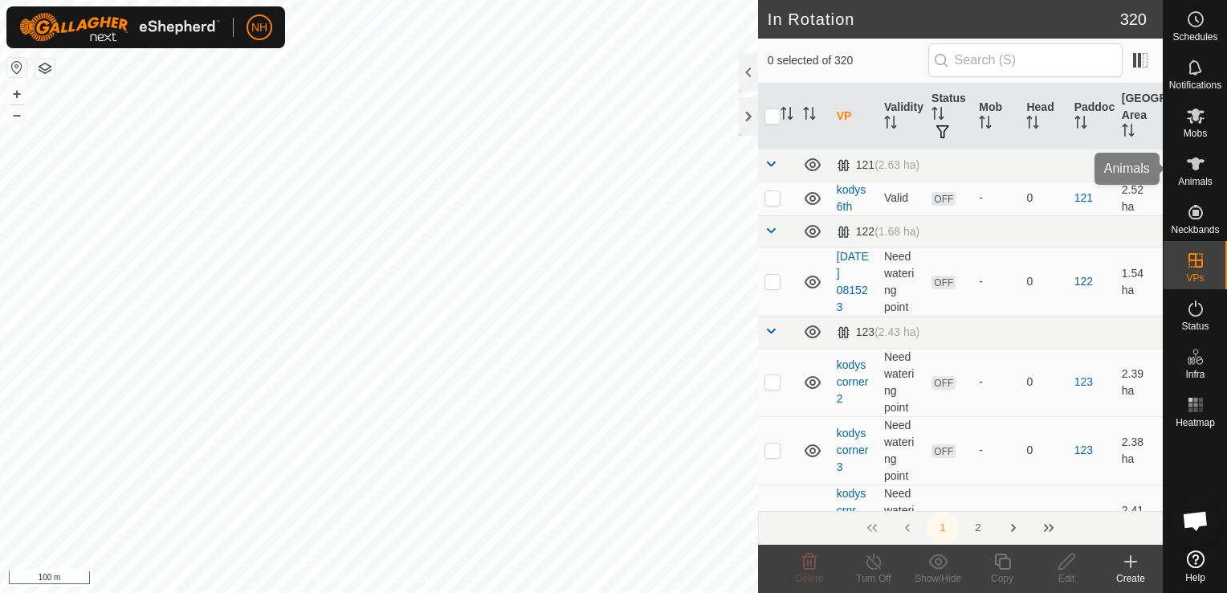
click at [1207, 169] on es-animals-svg-icon at bounding box center [1195, 164] width 29 height 26
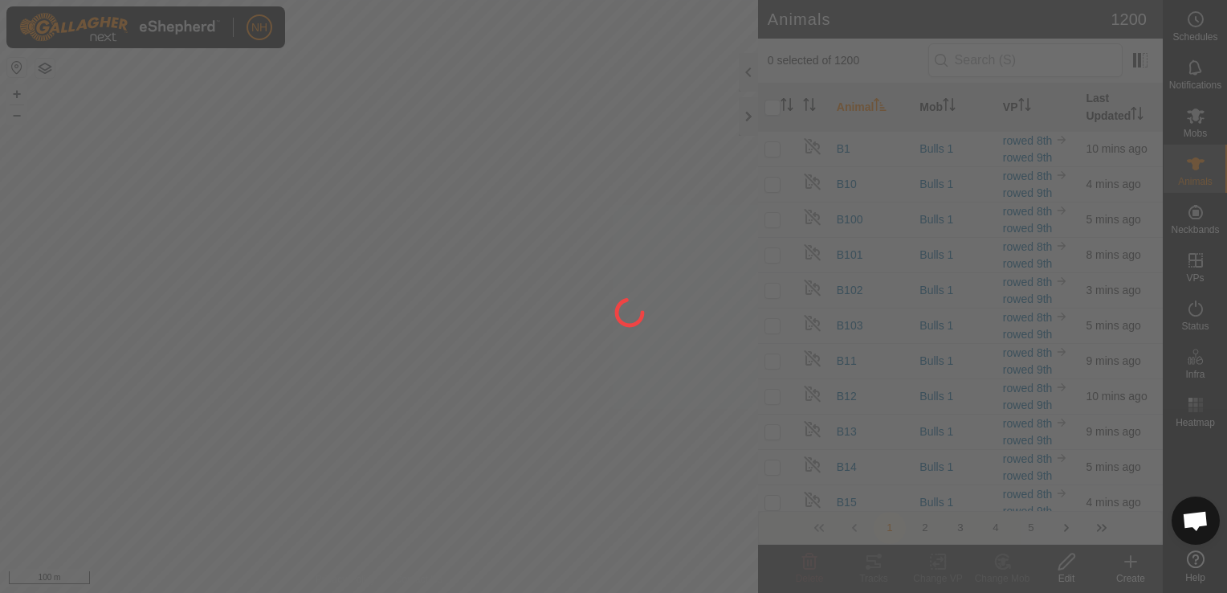
click at [1192, 125] on div at bounding box center [613, 296] width 1227 height 593
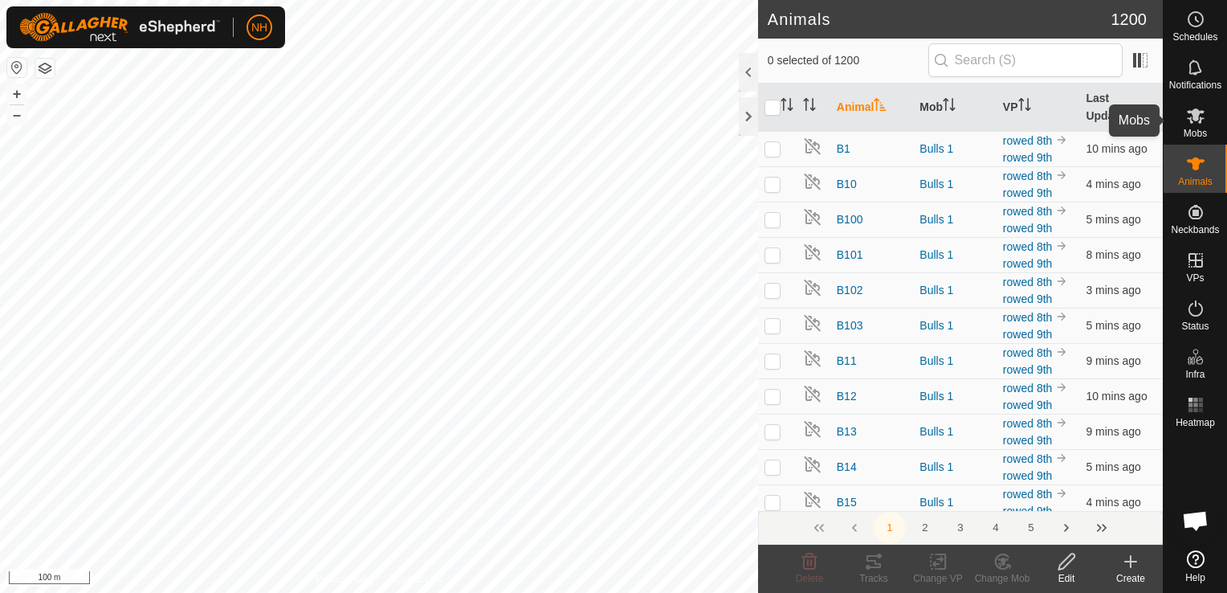
click at [1197, 120] on icon at bounding box center [1196, 115] width 18 height 15
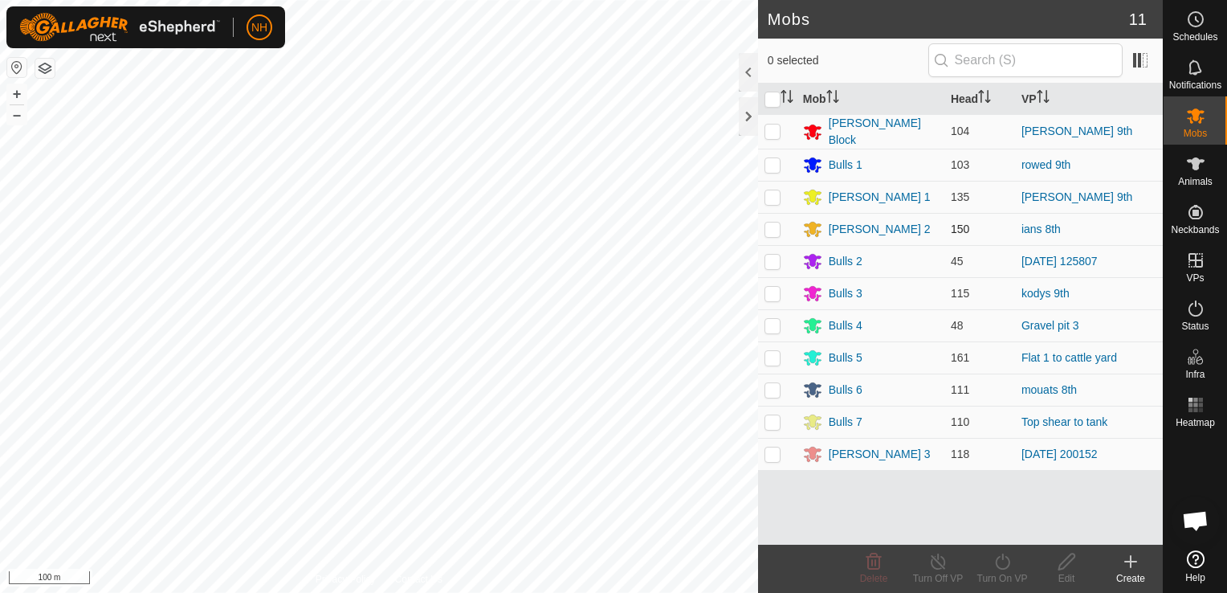
click at [773, 229] on p-checkbox at bounding box center [773, 228] width 16 height 13
checkbox input "true"
click at [1009, 567] on icon at bounding box center [1003, 561] width 20 height 19
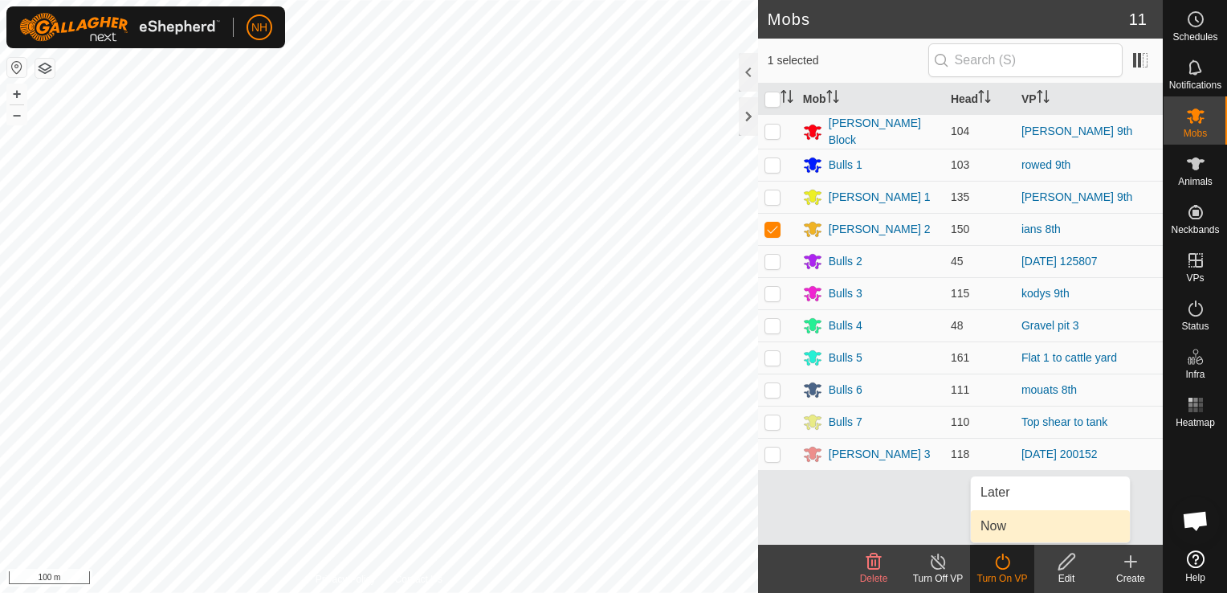
click at [1022, 525] on link "Now" at bounding box center [1050, 526] width 159 height 32
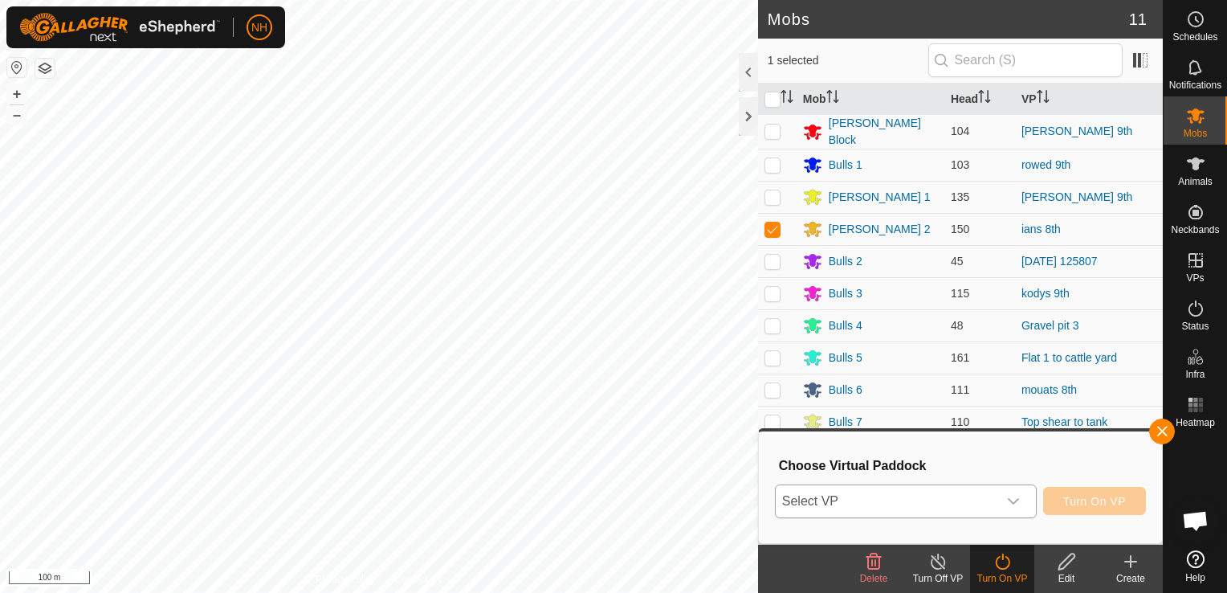
click at [927, 496] on span "Select VP" at bounding box center [887, 501] width 222 height 32
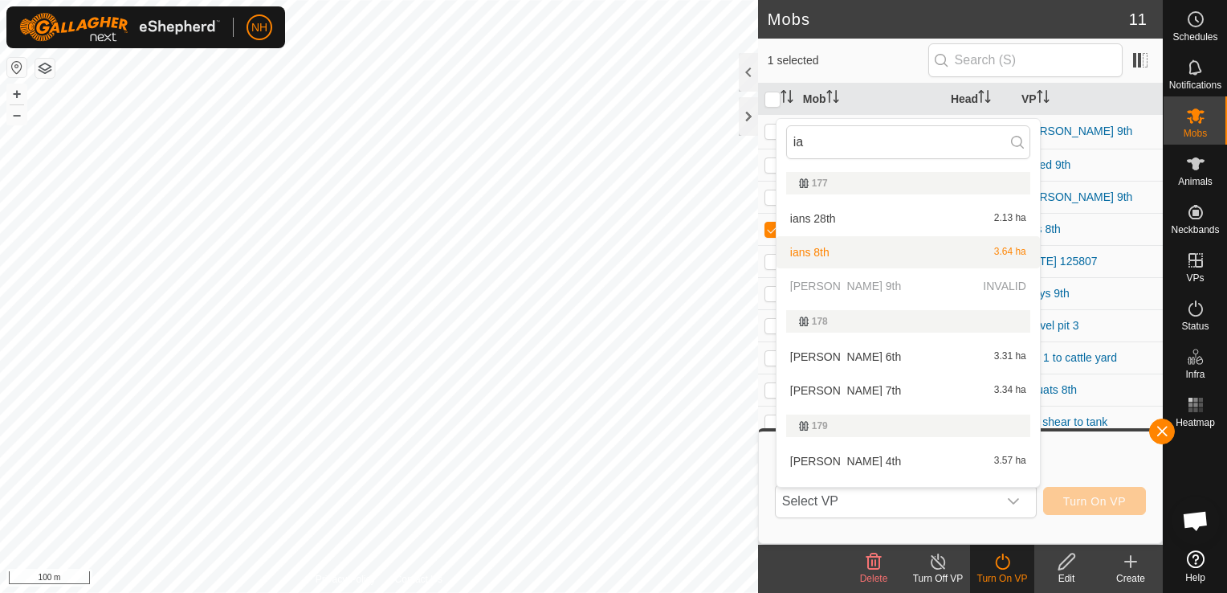
type input "ia"
click at [1190, 166] on icon at bounding box center [1195, 163] width 19 height 19
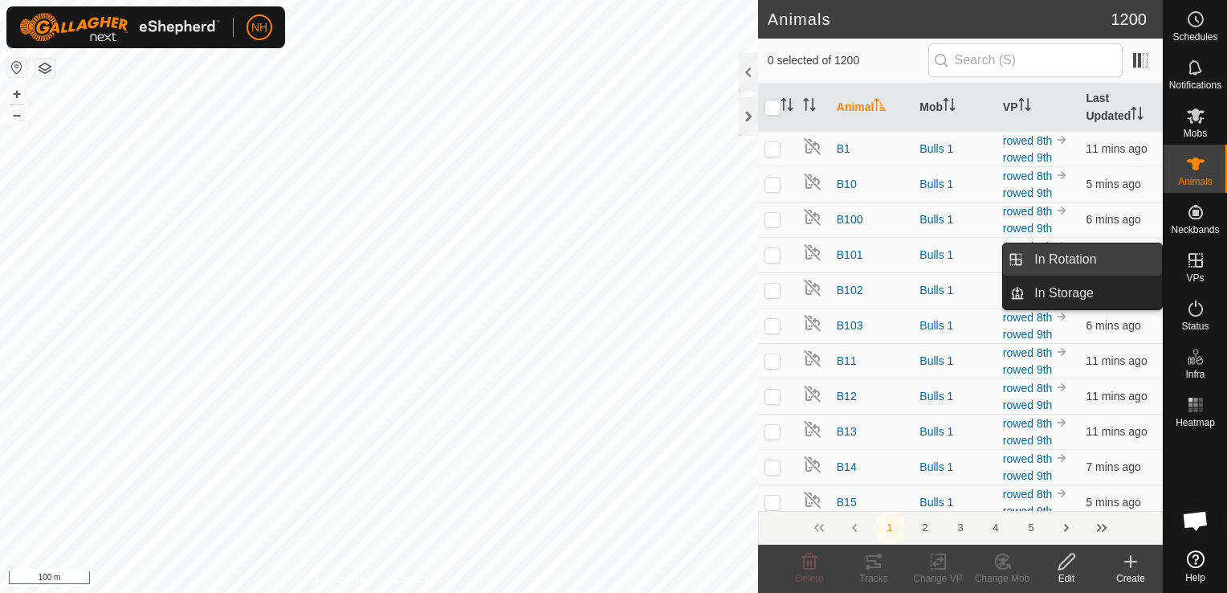
click at [1091, 261] on link "In Rotation" at bounding box center [1093, 259] width 137 height 32
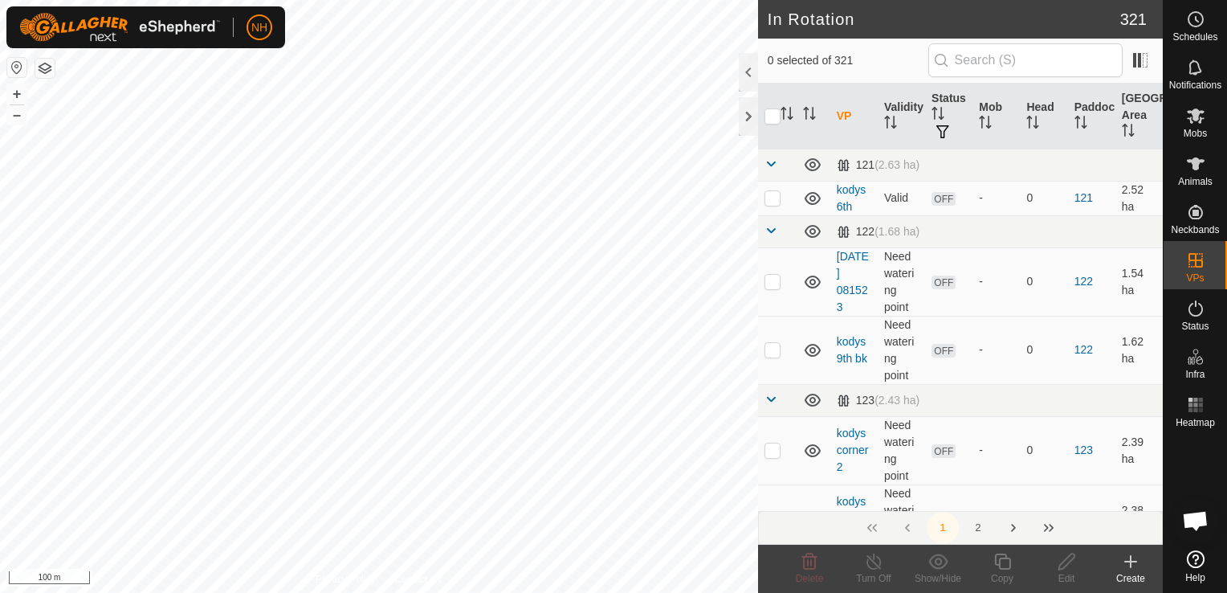
click at [1133, 567] on icon at bounding box center [1130, 561] width 19 height 19
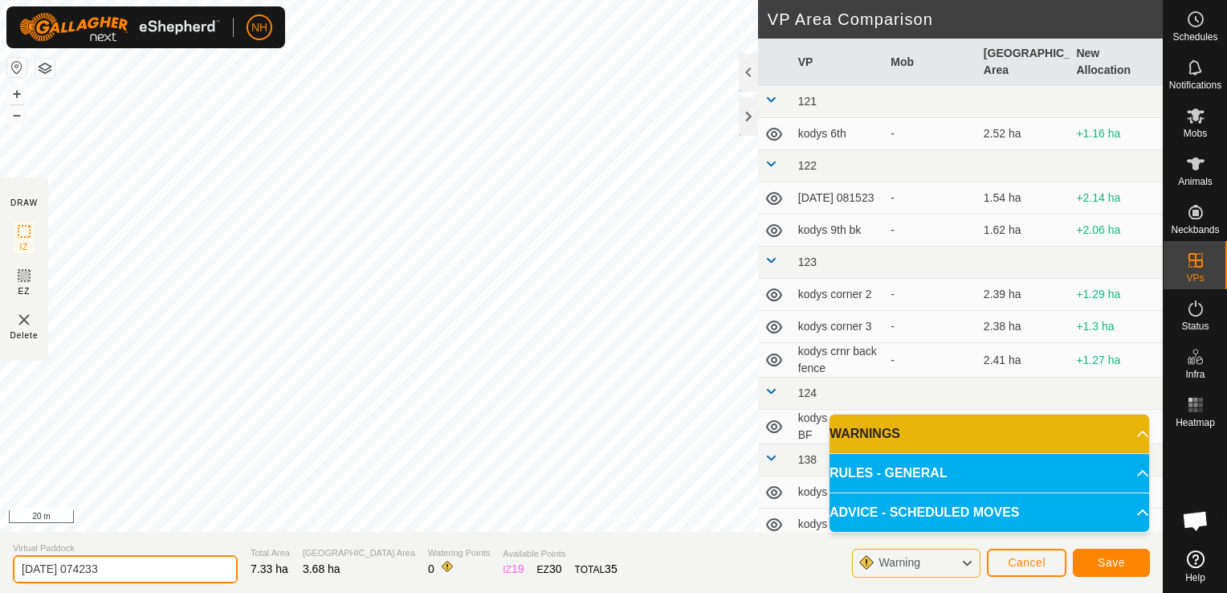
click at [139, 572] on input "2025-09-09 074233" at bounding box center [125, 569] width 225 height 28
type input "2"
type input "ians 9th 2"
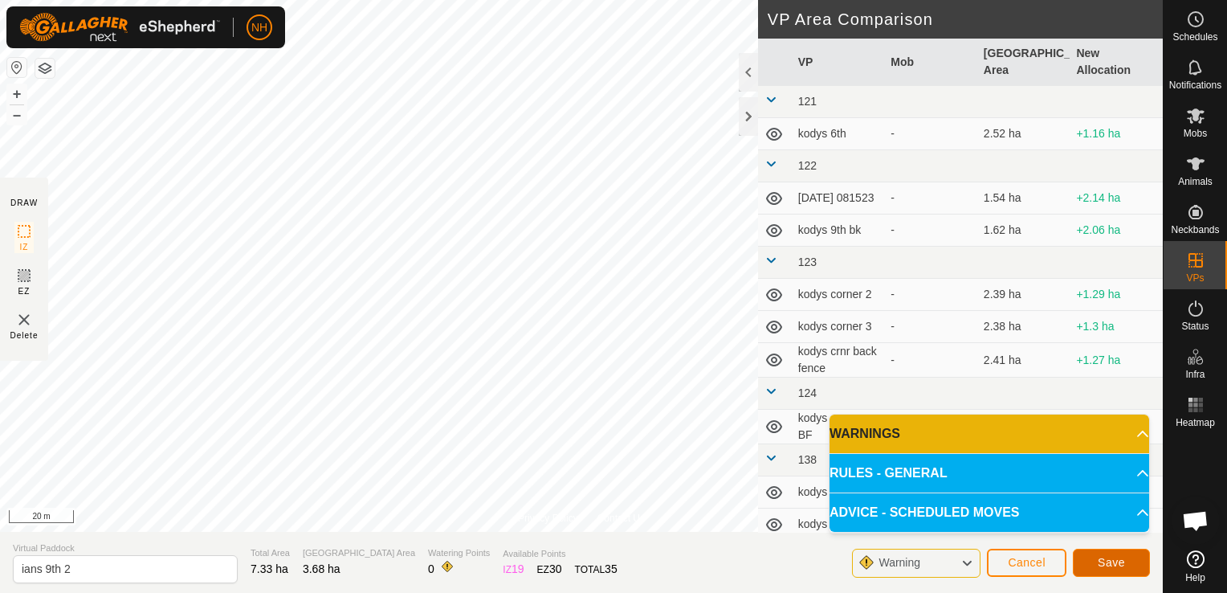
click at [1100, 559] on span "Save" at bounding box center [1111, 562] width 27 height 13
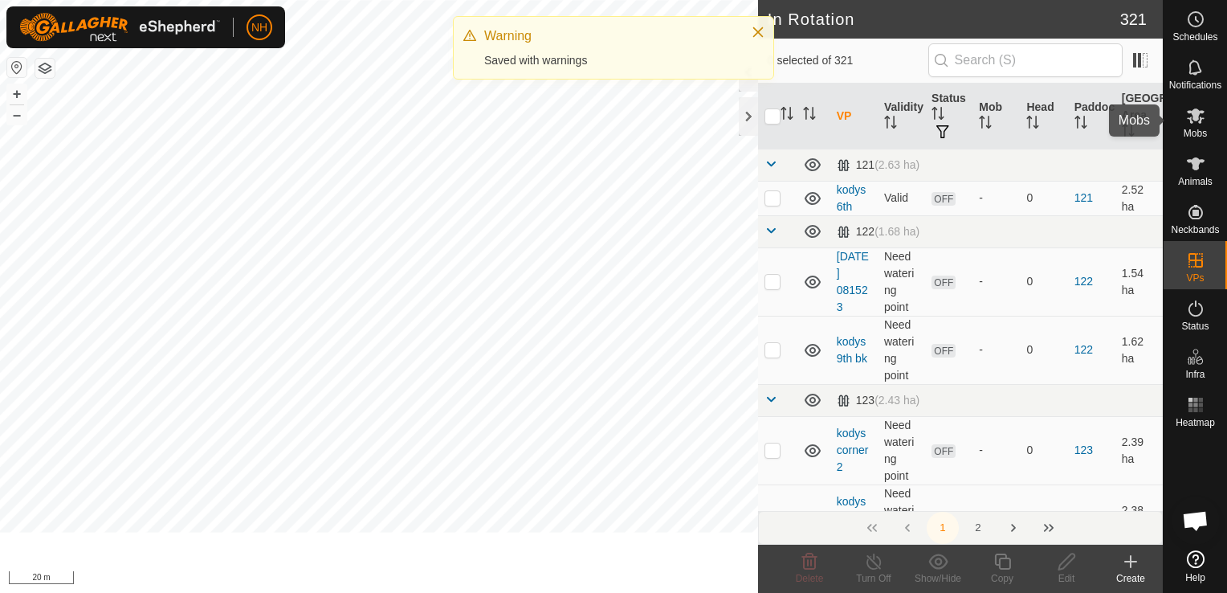
click at [1195, 124] on icon at bounding box center [1195, 115] width 19 height 19
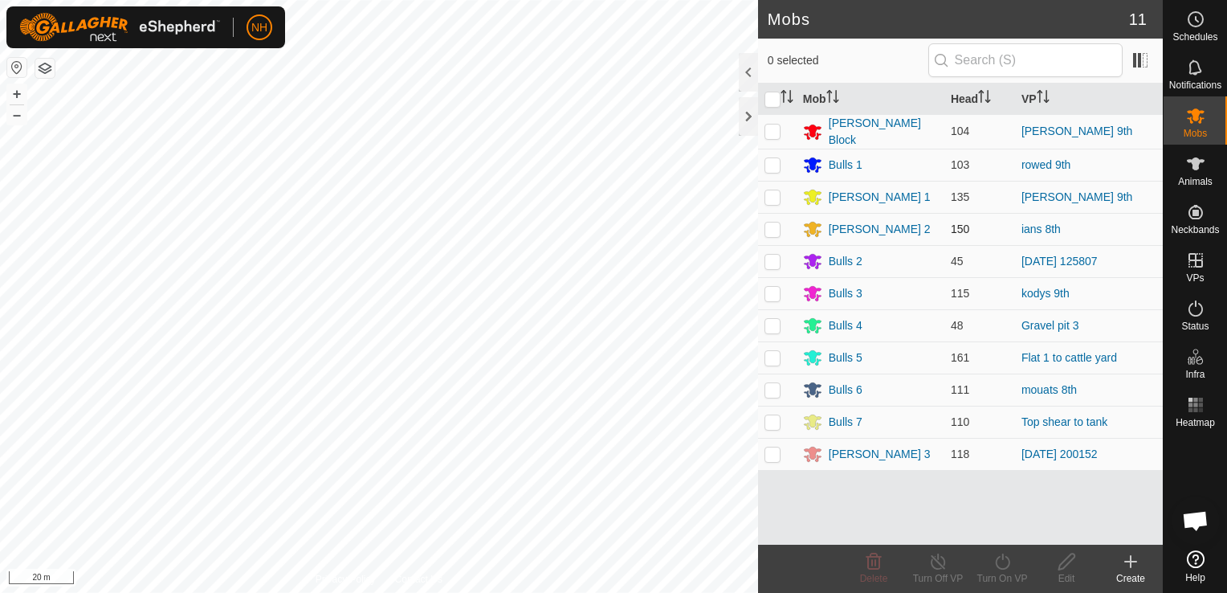
click at [771, 226] on p-checkbox at bounding box center [773, 228] width 16 height 13
checkbox input "true"
click at [998, 567] on icon at bounding box center [1002, 561] width 14 height 16
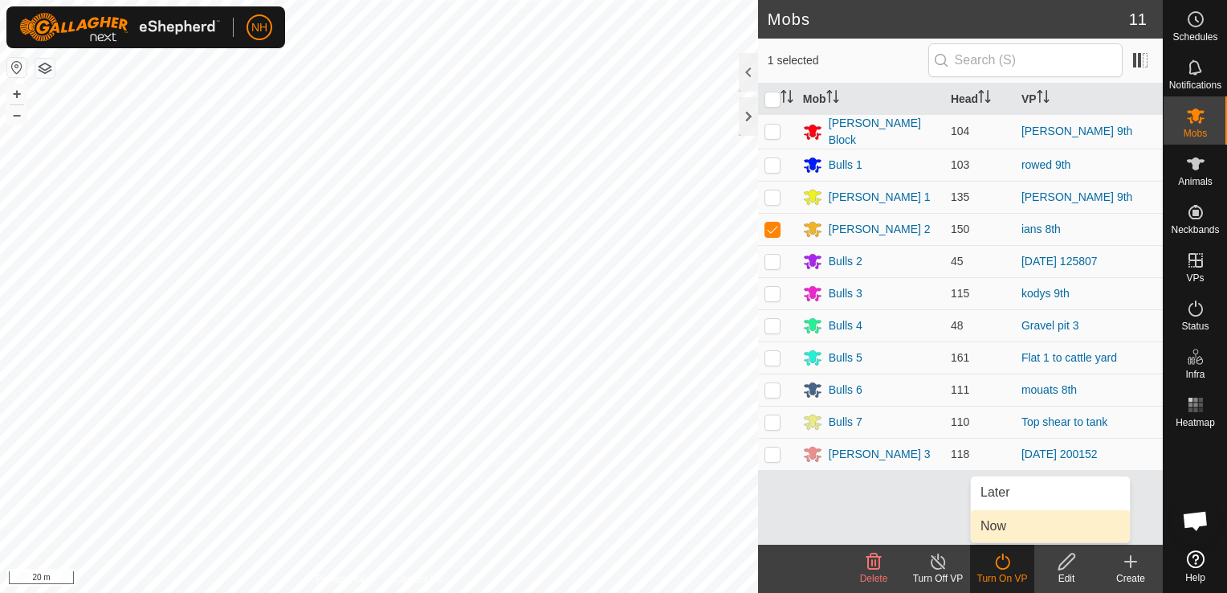
click at [1016, 524] on link "Now" at bounding box center [1050, 526] width 159 height 32
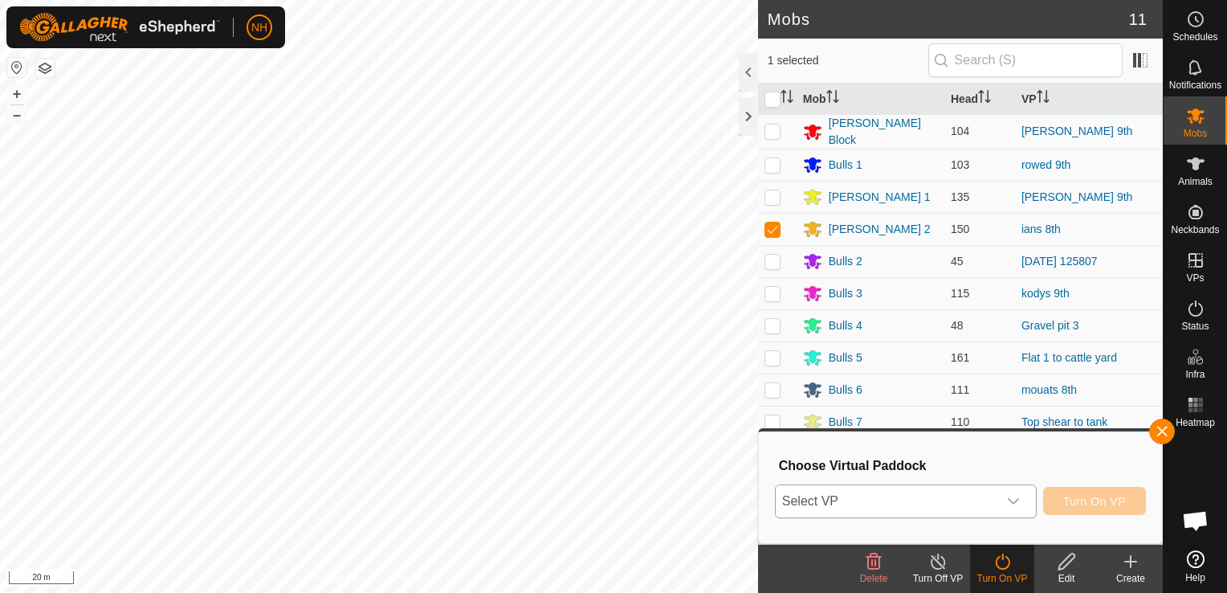
click at [908, 501] on span "Select VP" at bounding box center [887, 501] width 222 height 32
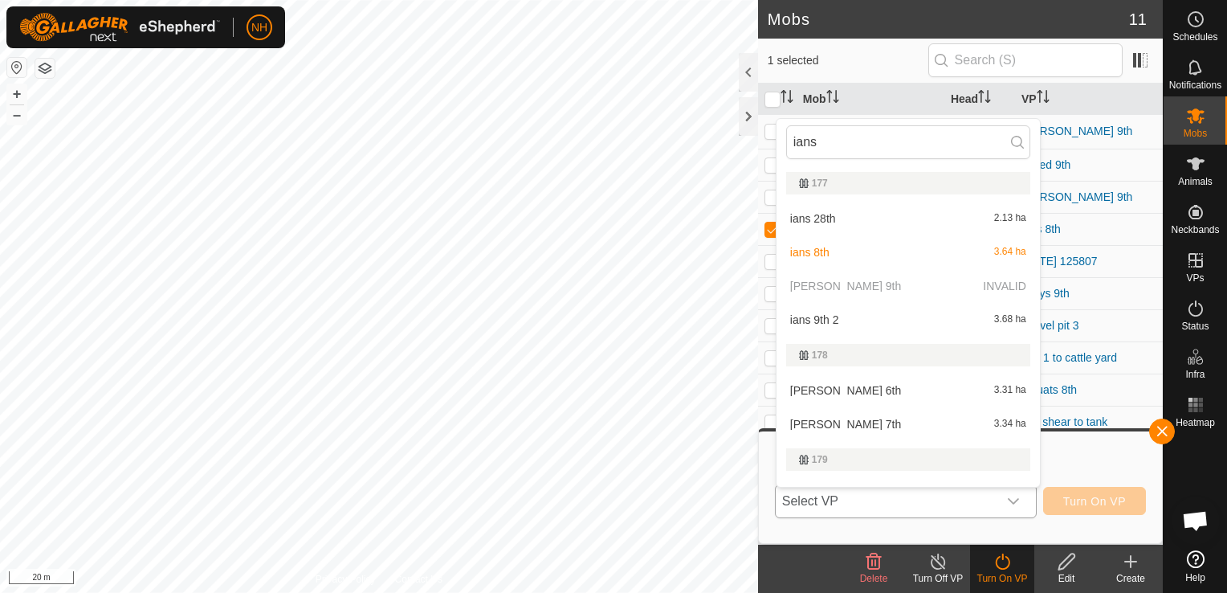
scroll to position [24, 0]
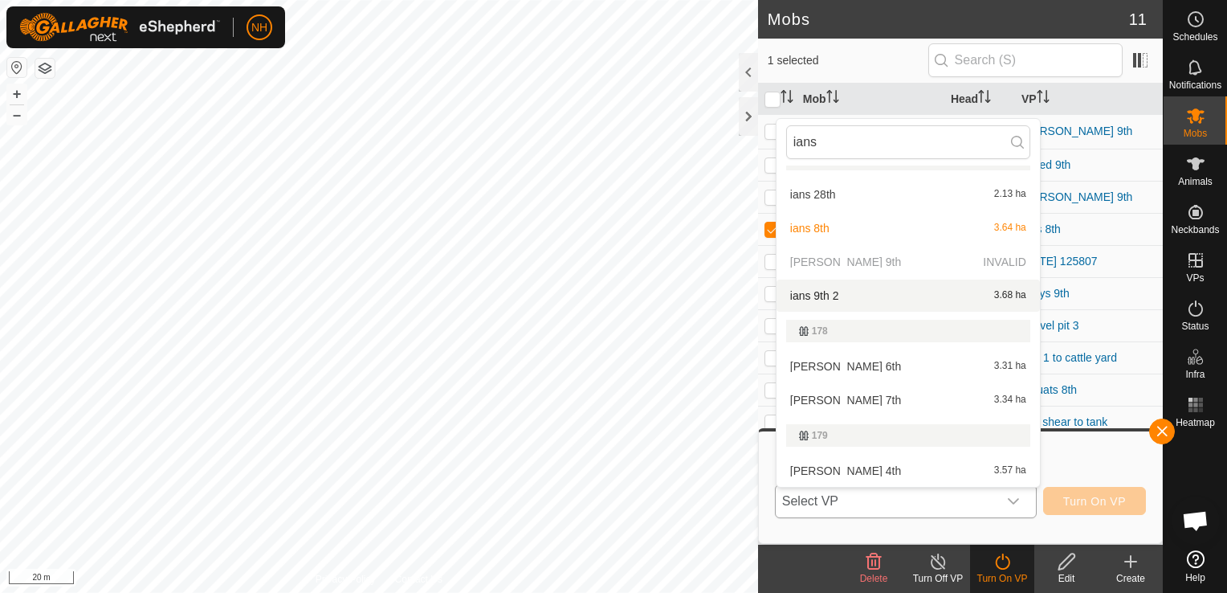
type input "ians"
click at [835, 290] on li "ians 9th 2 3.68 ha" at bounding box center [908, 295] width 263 height 32
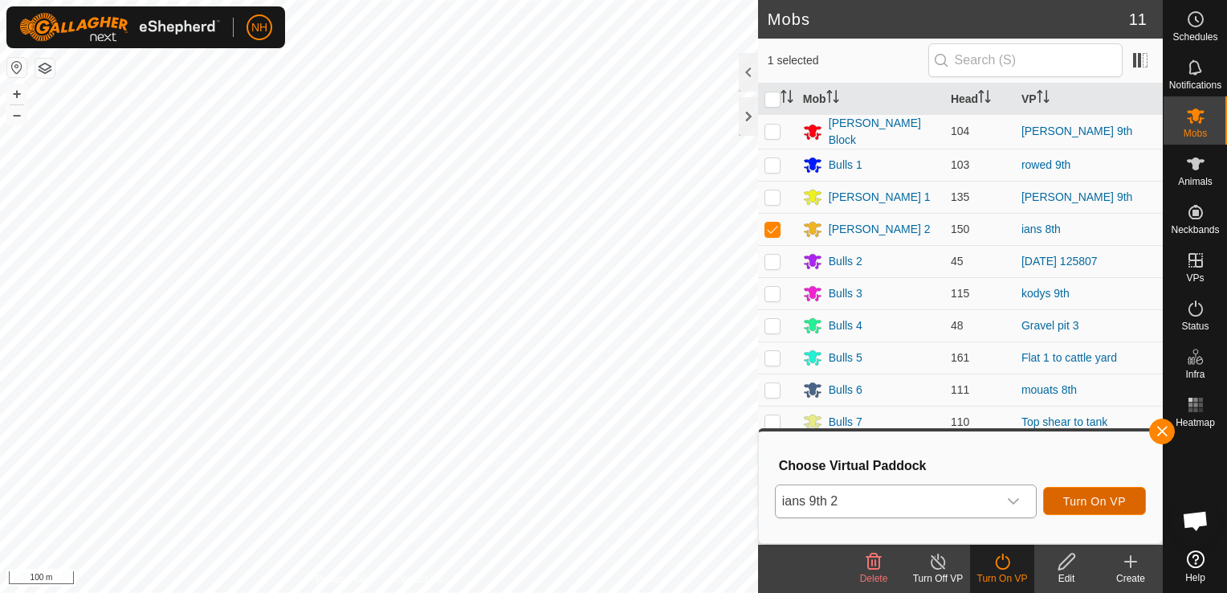
click at [1122, 501] on span "Turn On VP" at bounding box center [1094, 501] width 63 height 13
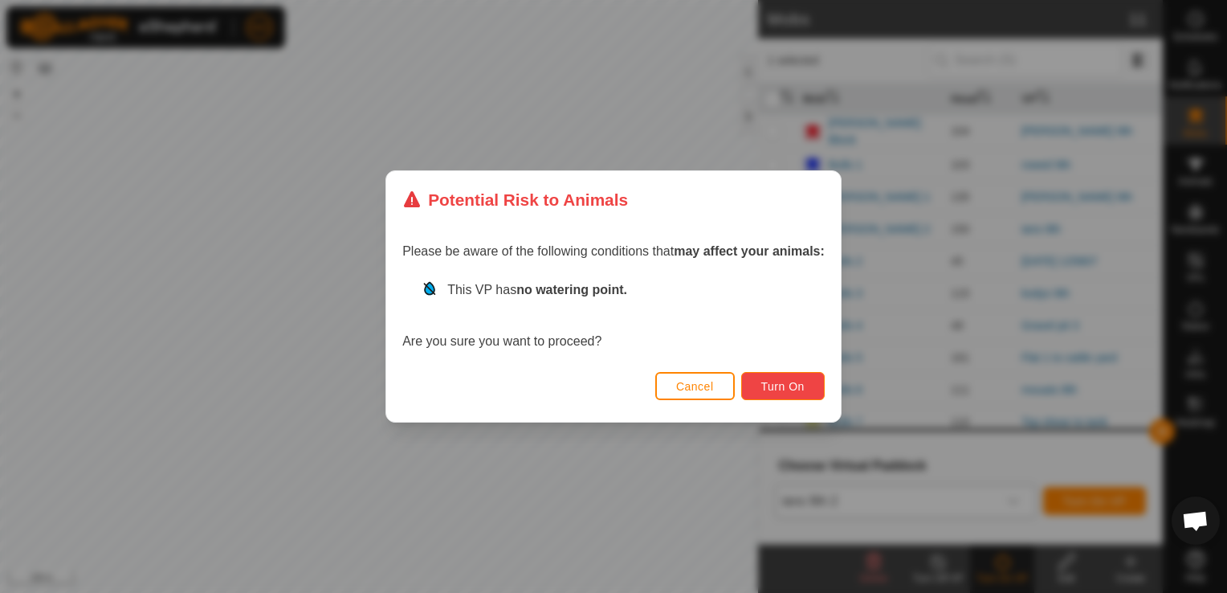
click at [790, 377] on button "Turn On" at bounding box center [783, 386] width 84 height 28
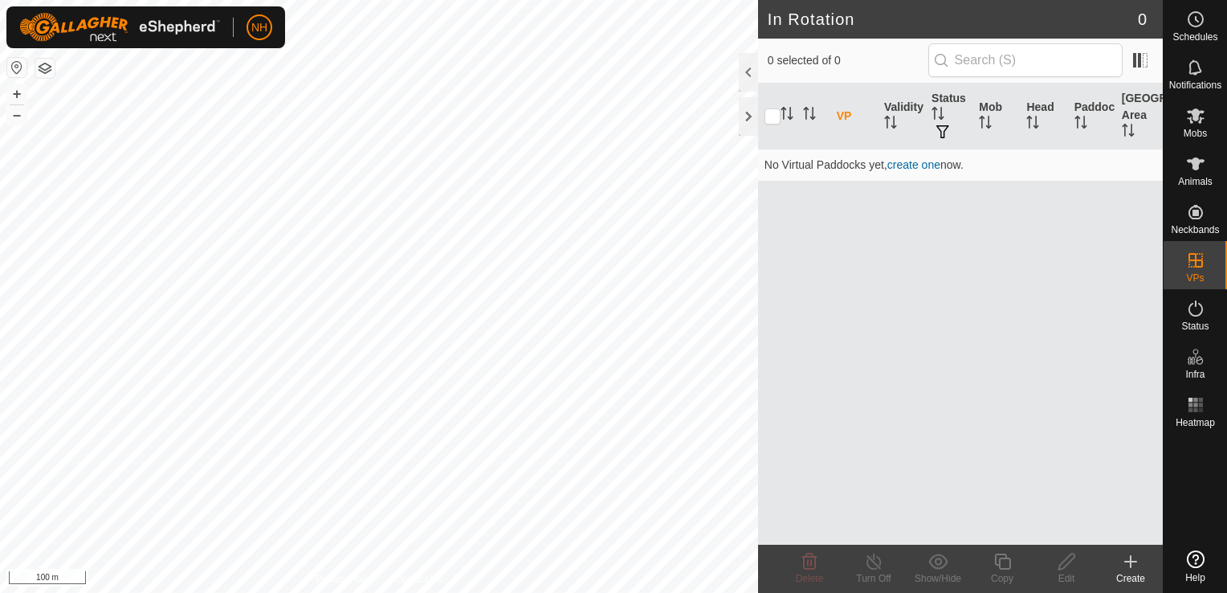
click at [1122, 563] on icon at bounding box center [1130, 561] width 19 height 19
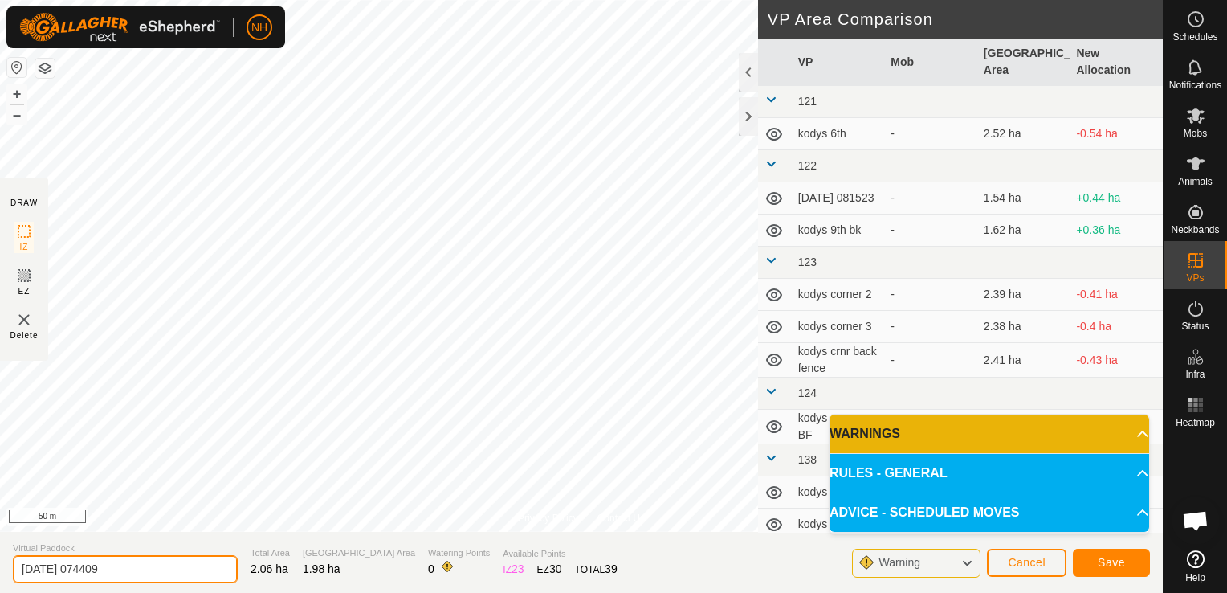
click at [174, 562] on input "[DATE] 074409" at bounding box center [125, 569] width 225 height 28
type input "2"
type input "mouats 9th"
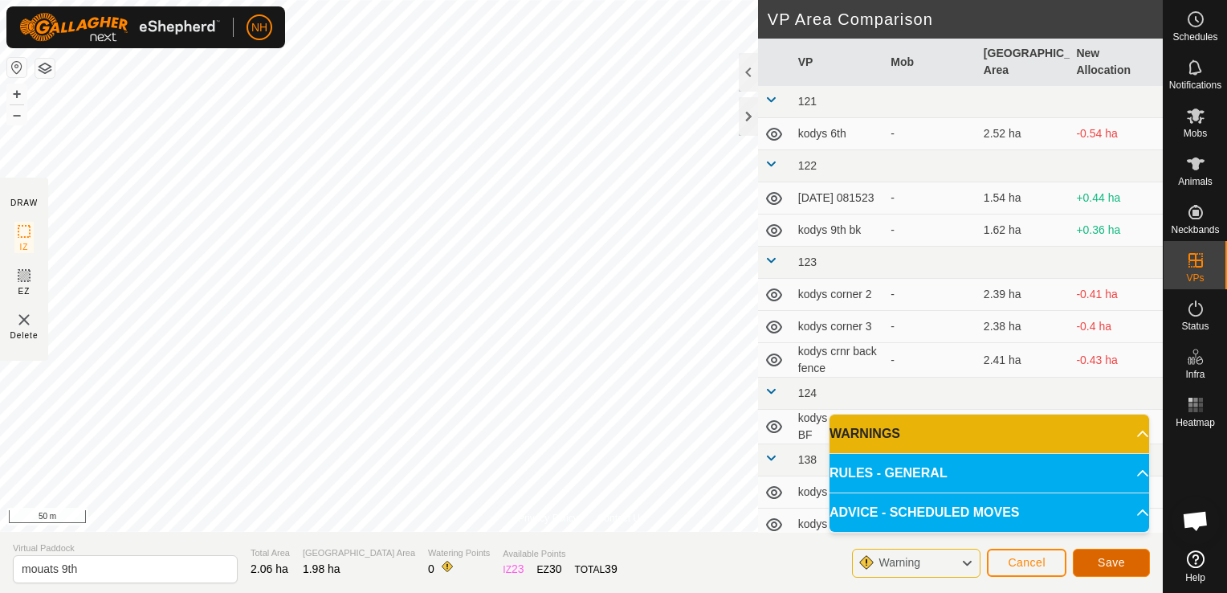
click at [1095, 564] on button "Save" at bounding box center [1111, 563] width 77 height 28
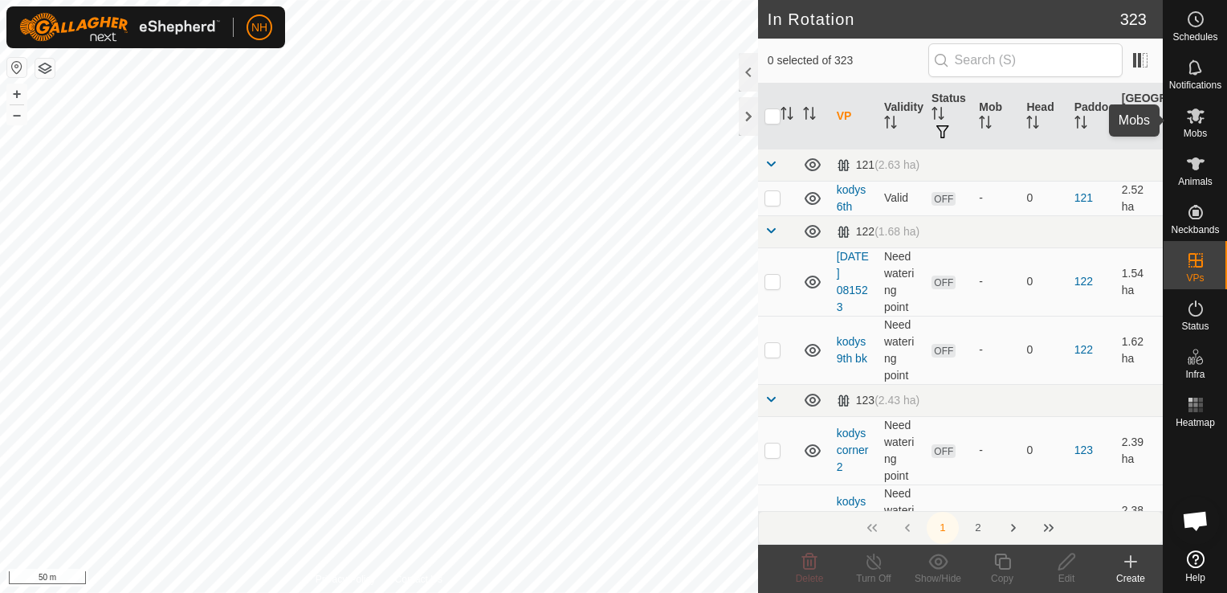
click at [1194, 113] on icon at bounding box center [1196, 115] width 18 height 15
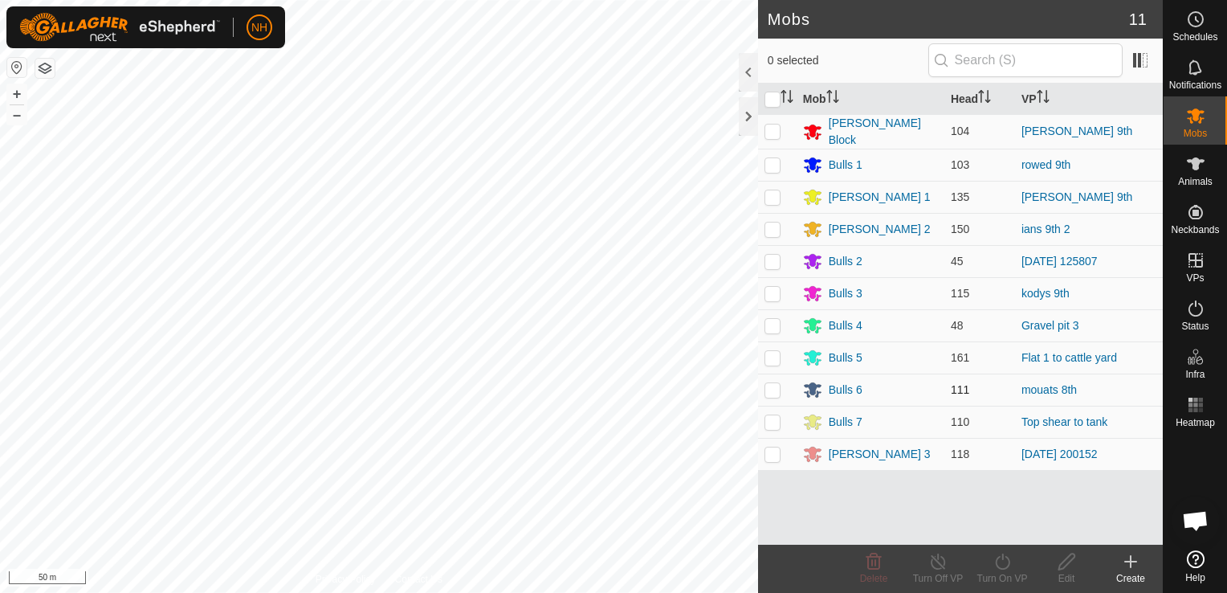
click at [773, 389] on p-checkbox at bounding box center [773, 389] width 16 height 13
checkbox input "true"
click at [1002, 563] on icon at bounding box center [1003, 561] width 20 height 19
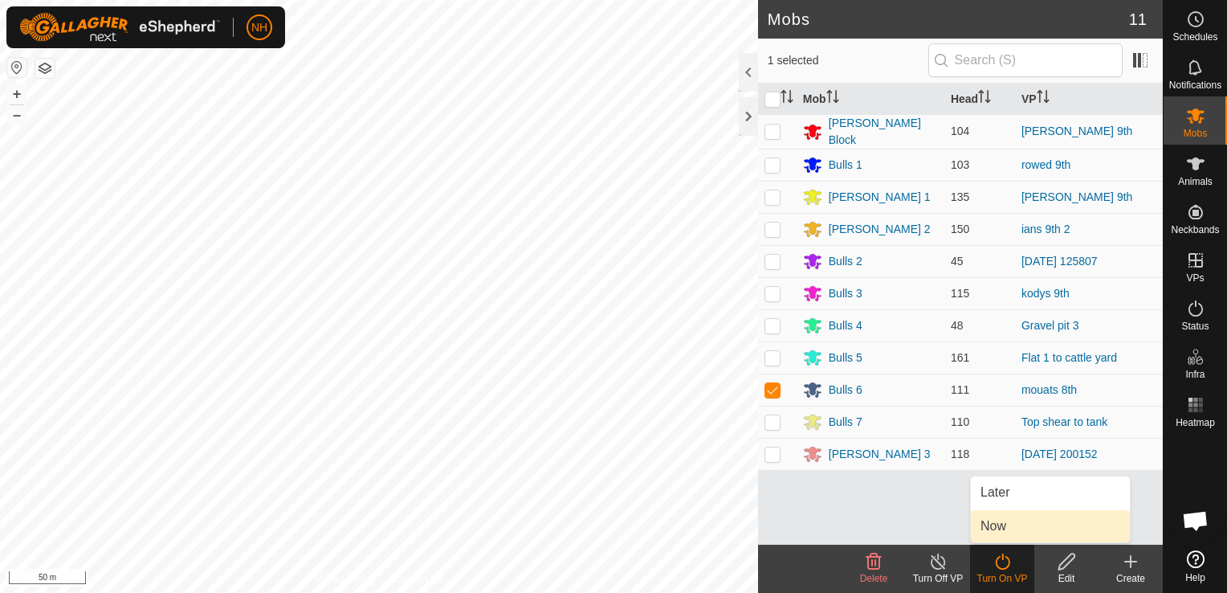
click at [999, 525] on link "Now" at bounding box center [1050, 526] width 159 height 32
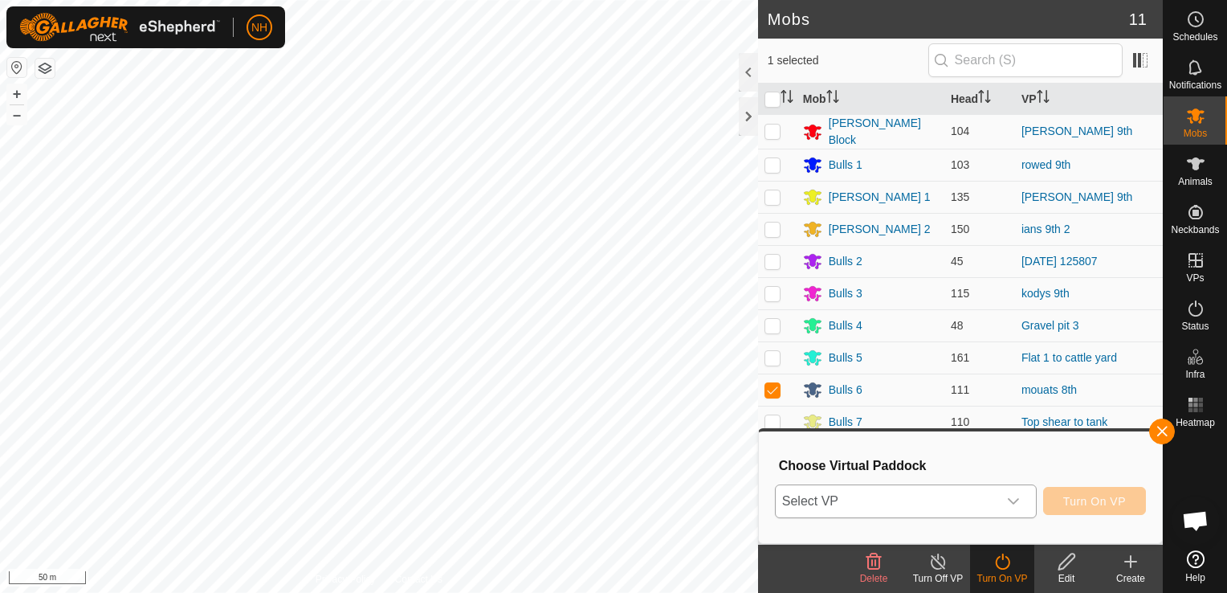
click at [857, 503] on span "Select VP" at bounding box center [887, 501] width 222 height 32
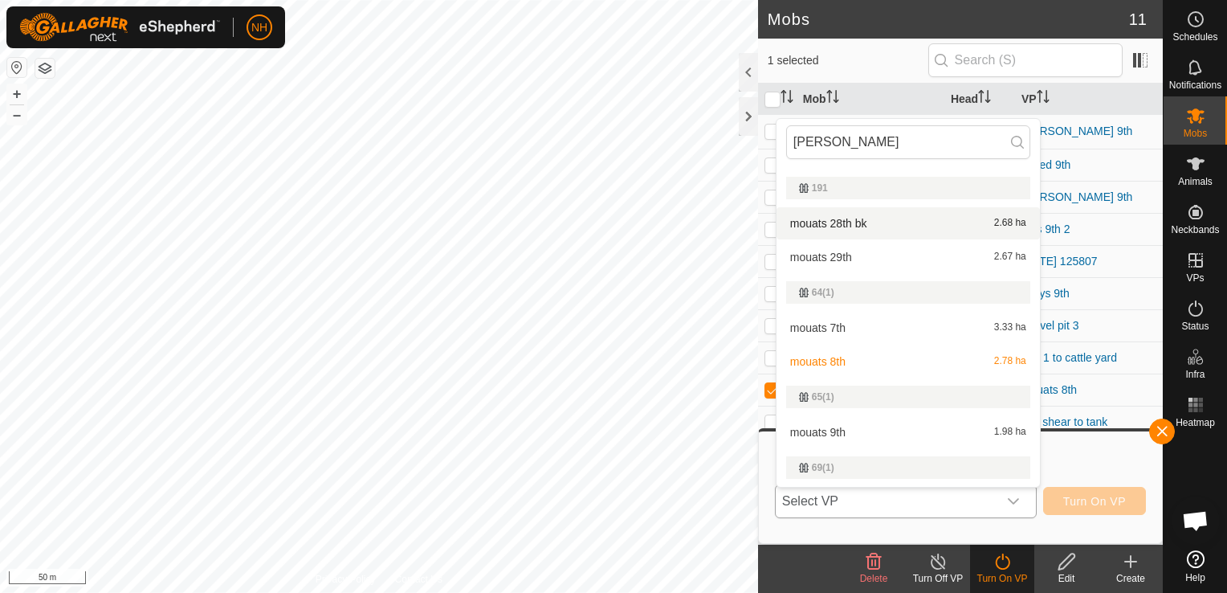
scroll to position [321, 0]
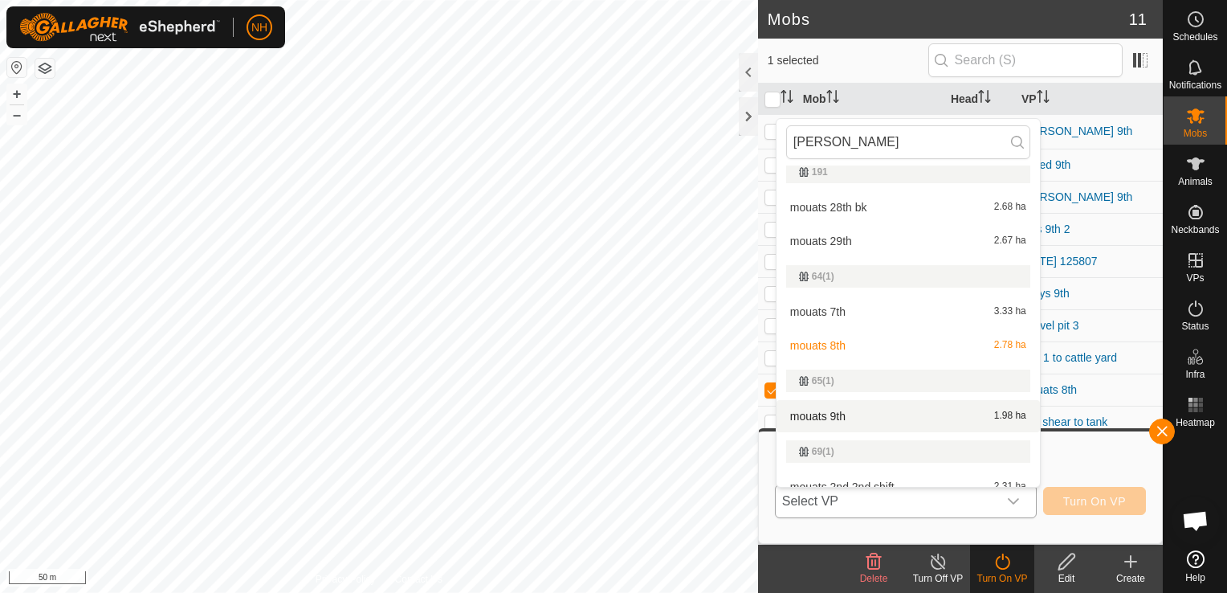
type input "[PERSON_NAME]"
click at [848, 415] on li "mouats 9th 1.98 ha" at bounding box center [908, 416] width 263 height 32
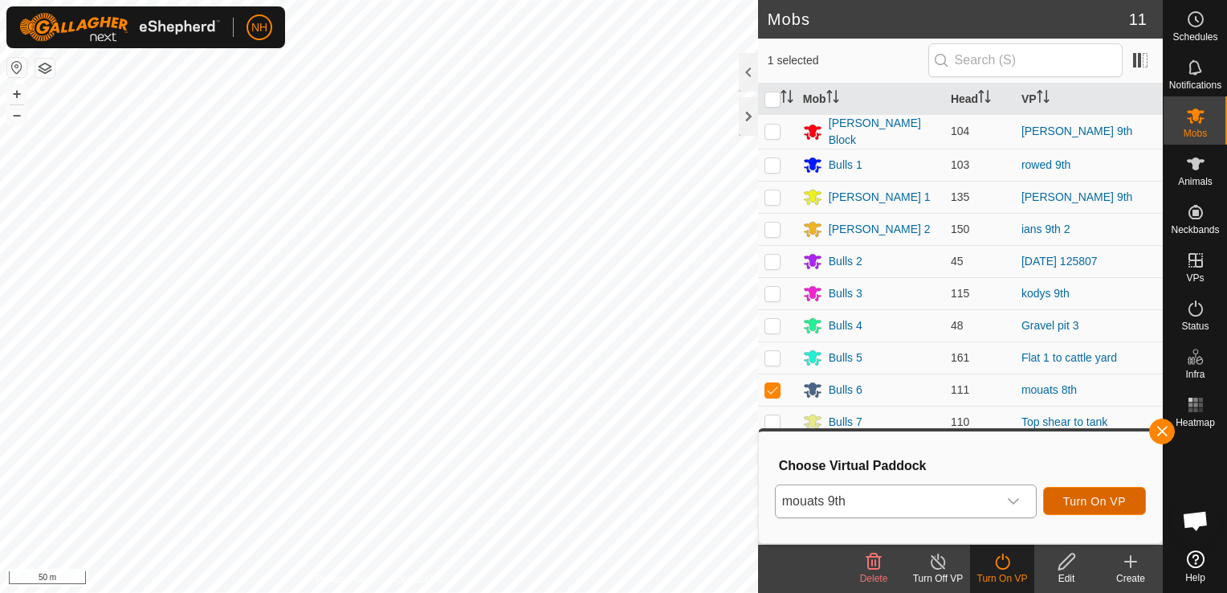
click at [1075, 495] on span "Turn On VP" at bounding box center [1094, 501] width 63 height 13
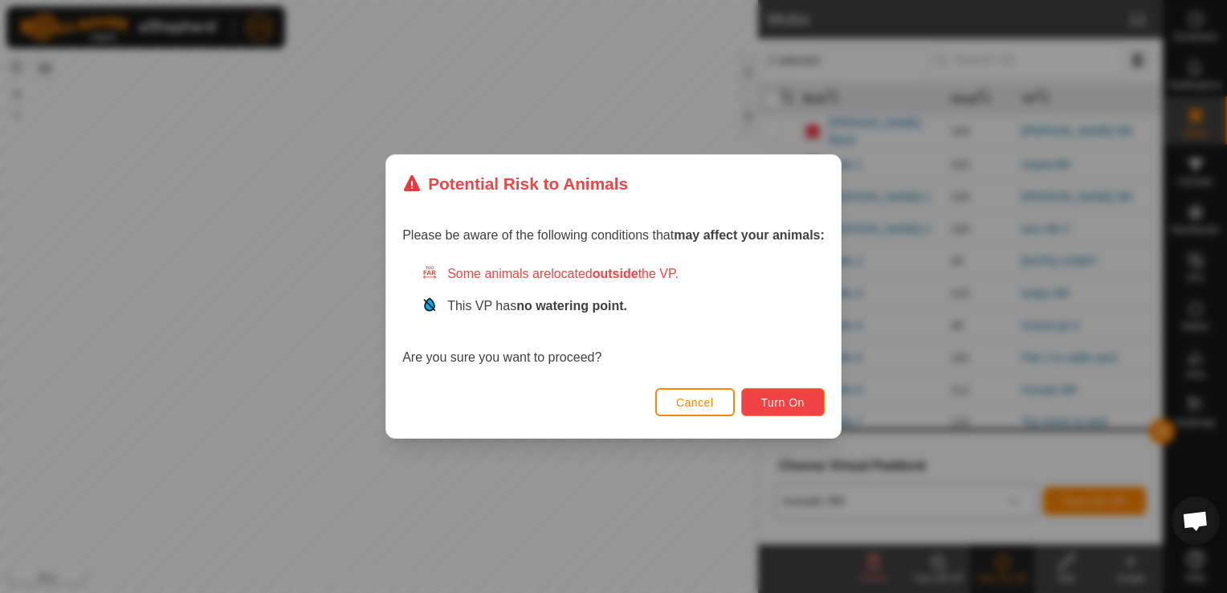
click at [787, 401] on span "Turn On" at bounding box center [782, 402] width 43 height 13
